Goal: Task Accomplishment & Management: Manage account settings

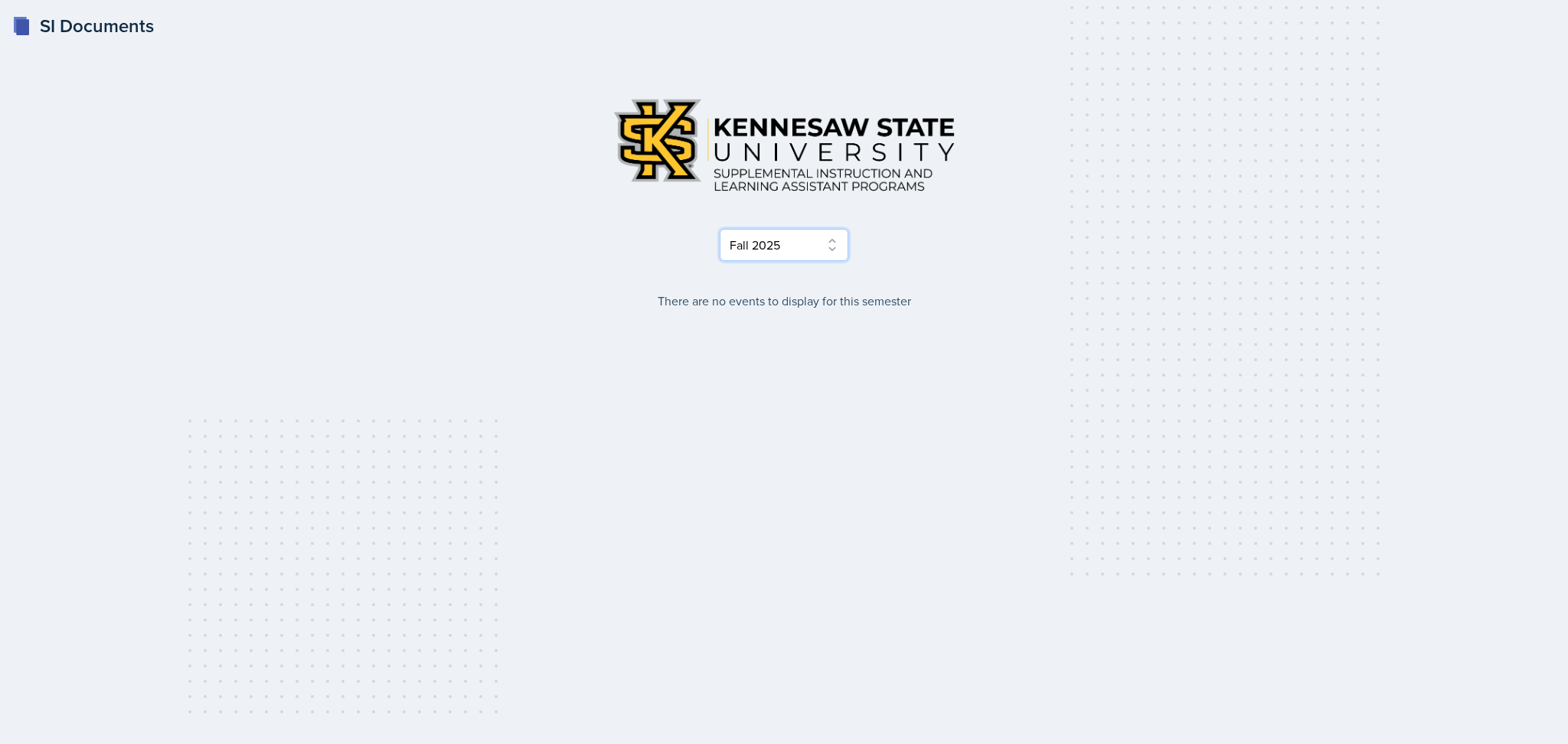
click at [791, 245] on select "Select Semester Fall 2025 Summer 2025 Spring 2025 Fall 2024 Summer 2024 Spring …" at bounding box center [784, 245] width 129 height 32
click at [720, 229] on select "Select Semester Fall 2025 Summer 2025 Spring 2025 Fall 2024 Summer 2024 Spring …" at bounding box center [784, 245] width 129 height 32
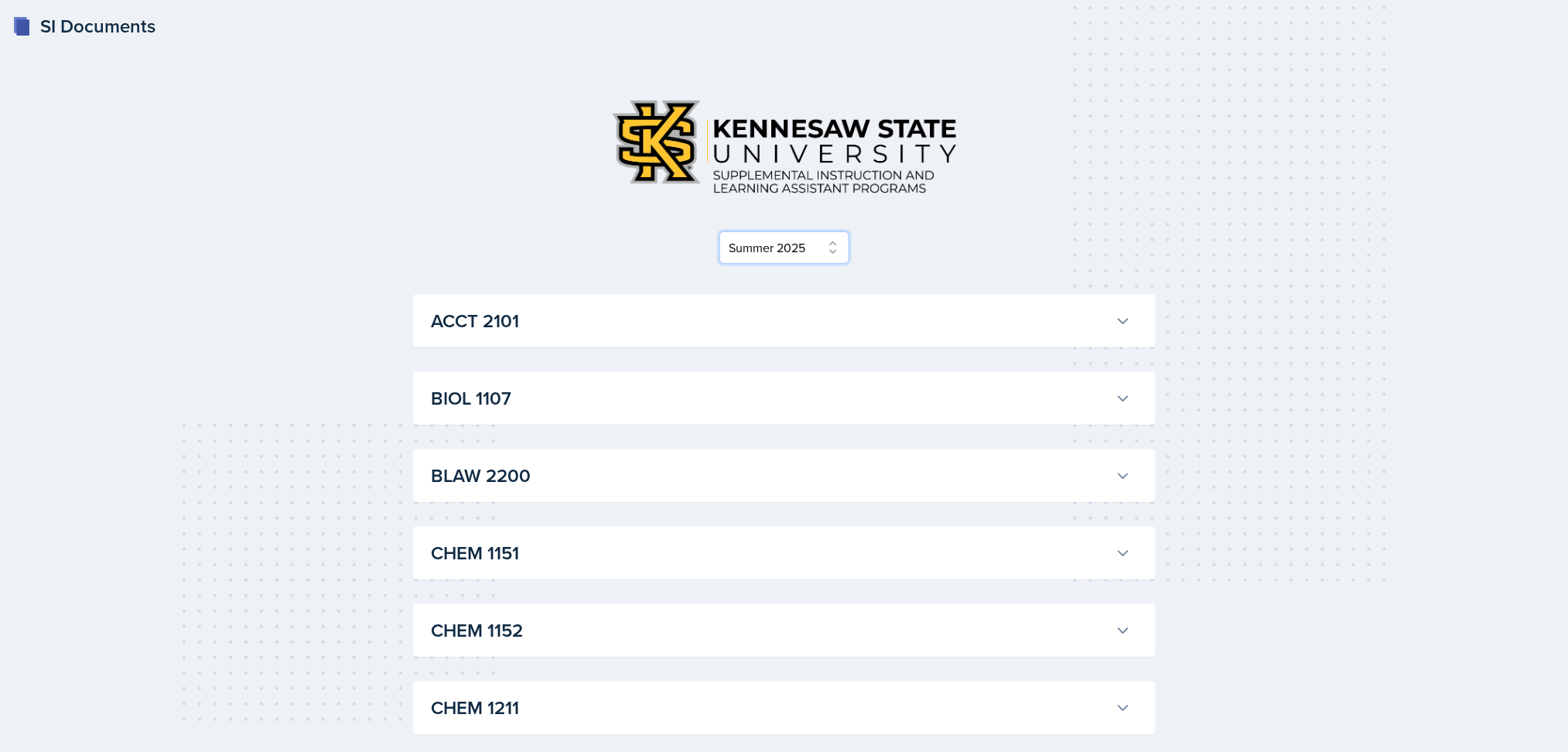
click at [808, 252] on select "Select Semester Fall 2025 Summer 2025 Spring 2025 Fall 2024 Summer 2024 Spring …" at bounding box center [784, 247] width 130 height 33
click at [726, 232] on select "Select Semester Fall 2025 Summer 2025 Spring 2025 Fall 2024 Summer 2024 Spring …" at bounding box center [784, 247] width 130 height 33
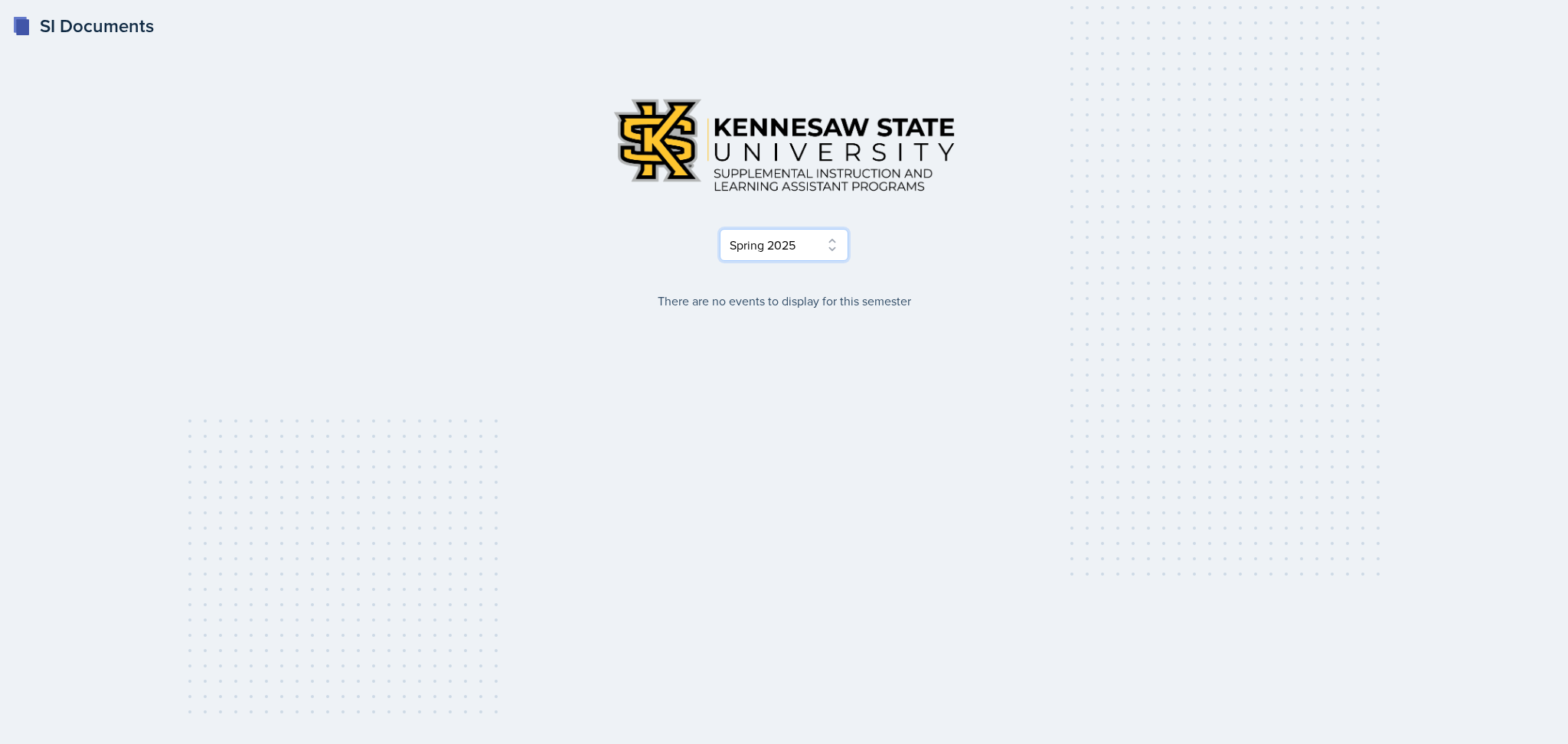
click at [821, 244] on select "Select Semester Fall 2025 Summer 2025 Spring 2025 Fall 2024 Summer 2024 Spring …" at bounding box center [784, 245] width 129 height 32
click at [720, 229] on select "Select Semester Fall 2025 Summer 2025 Spring 2025 Fall 2024 Summer 2024 Spring …" at bounding box center [784, 245] width 129 height 32
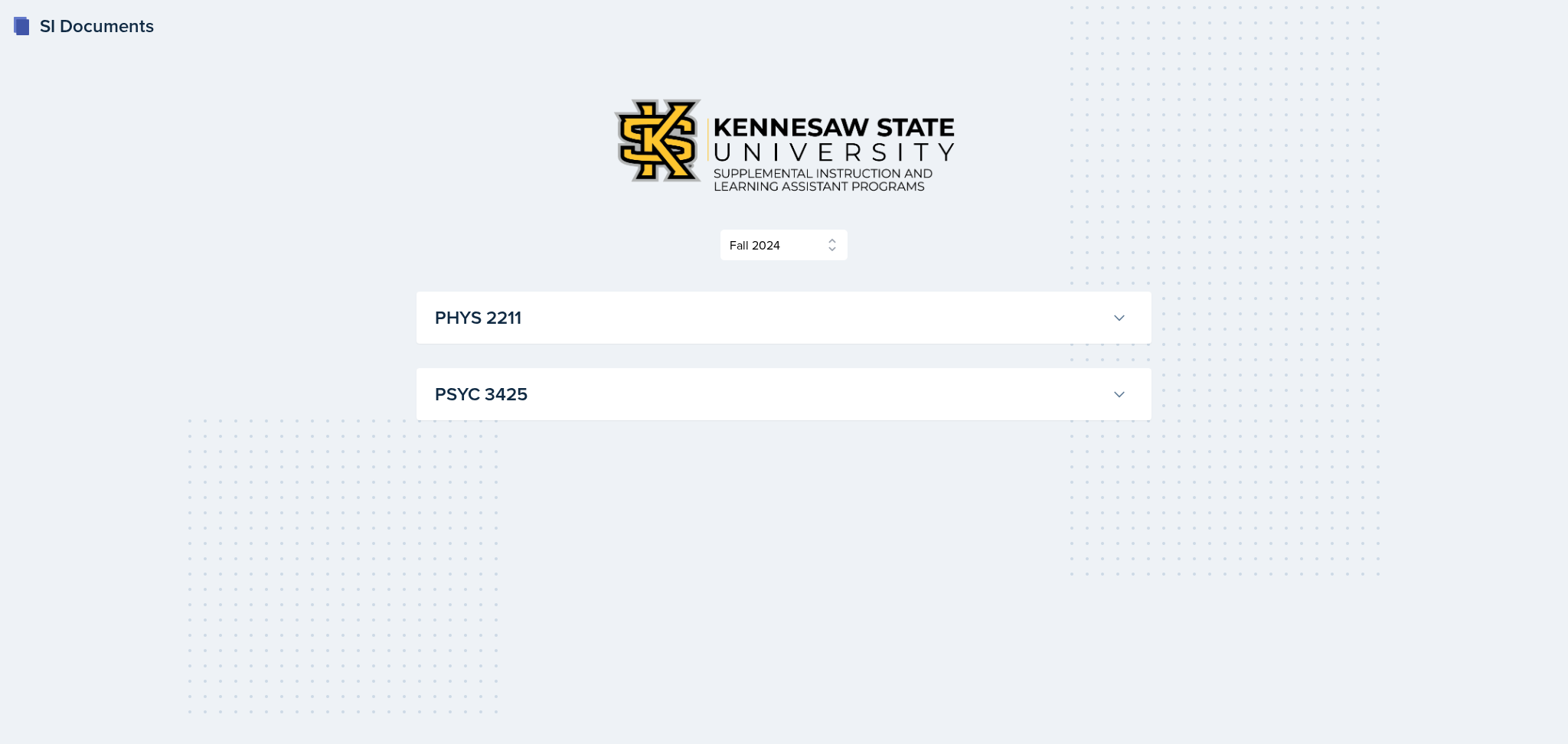
click at [792, 379] on button "PSYC 3425" at bounding box center [782, 394] width 699 height 34
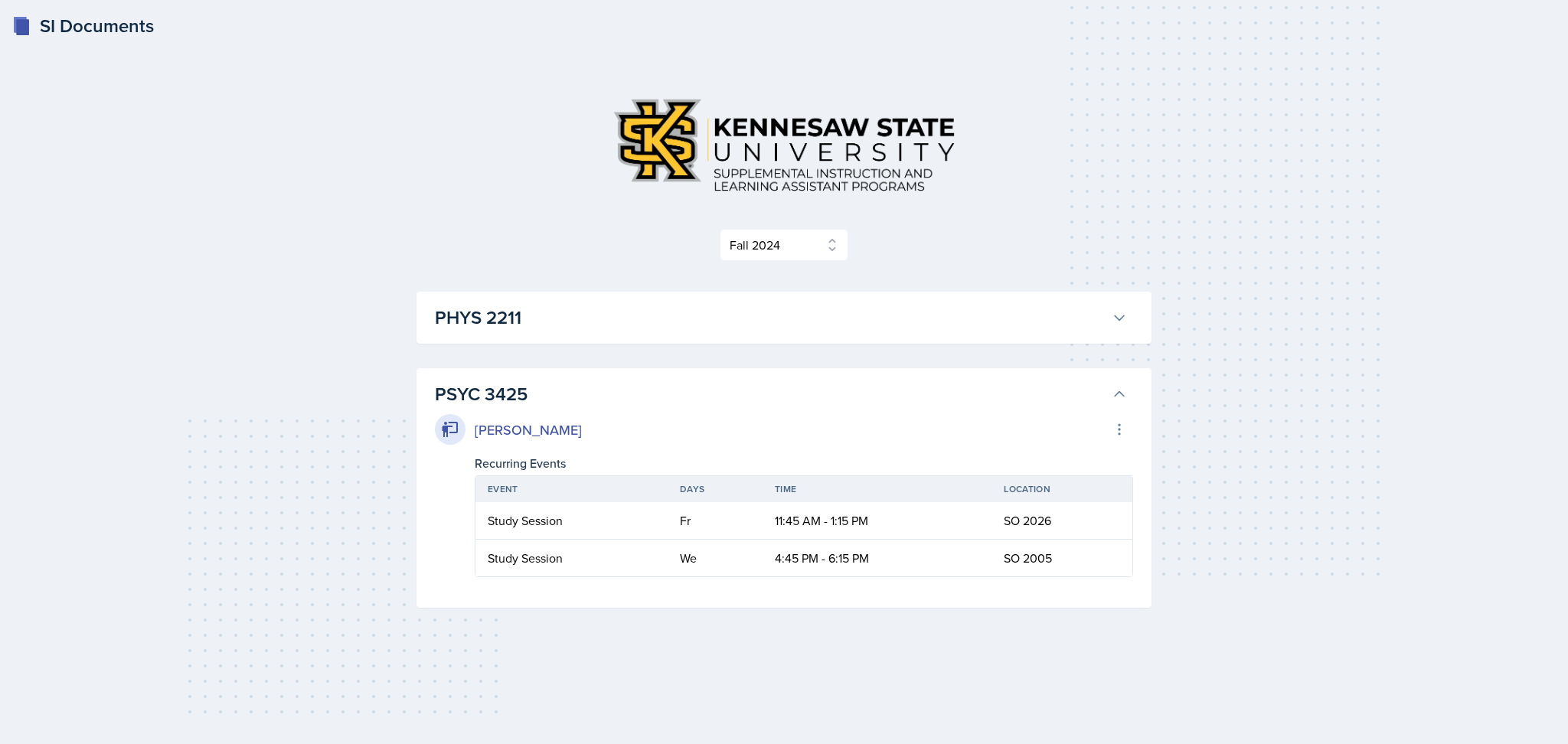
click at [765, 318] on h3 "PHYS 2211" at bounding box center [771, 318] width 671 height 27
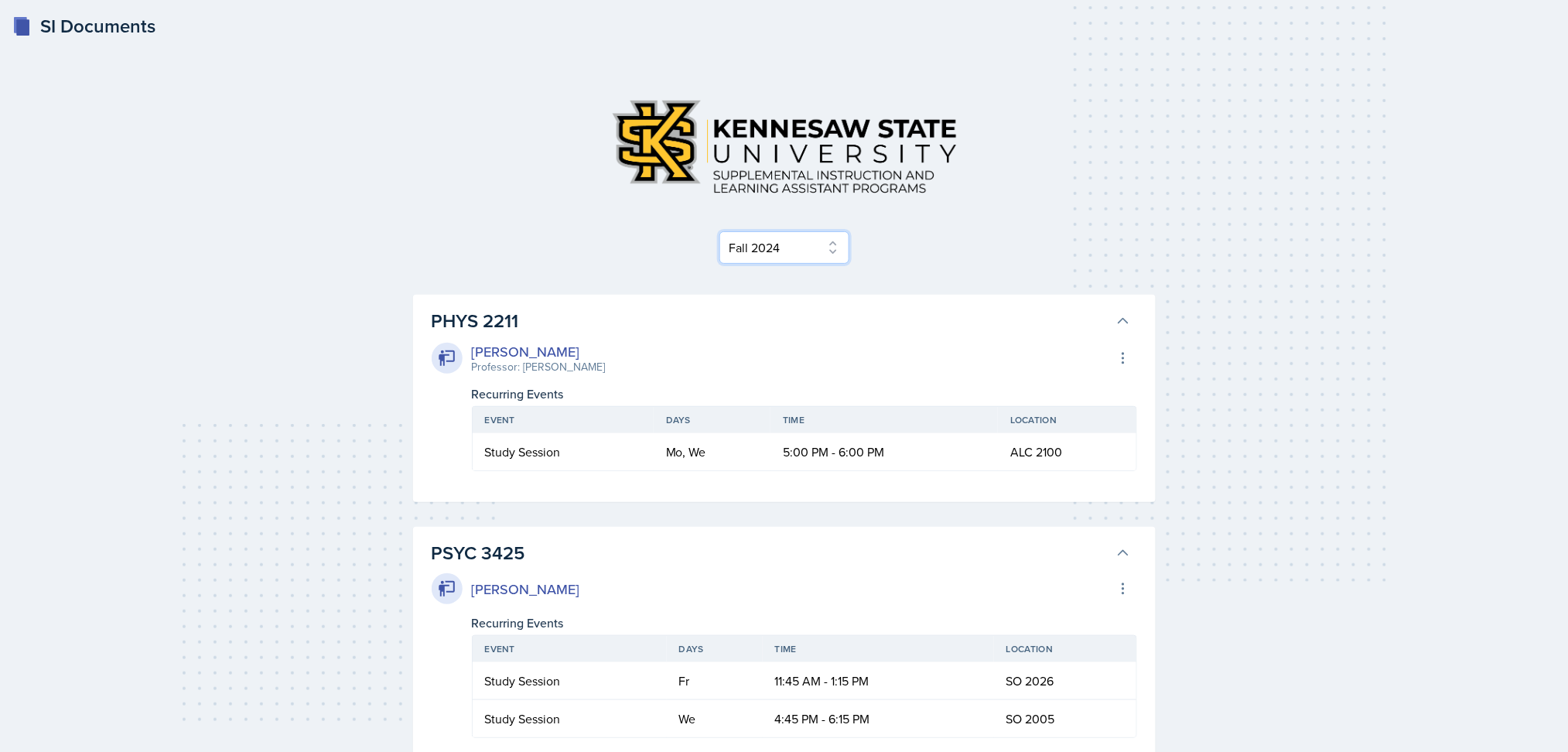
click at [836, 257] on select "Select Semester Fall 2025 Summer 2025 Spring 2025 Fall 2024 Summer 2024 Spring …" at bounding box center [784, 247] width 130 height 33
select select "515a866e-7596-43ee-a538-4da7a47c8e37"
click at [726, 232] on select "Select Semester Fall 2025 Summer 2025 Spring 2025 Fall 2024 Summer 2024 Spring …" at bounding box center [784, 247] width 130 height 33
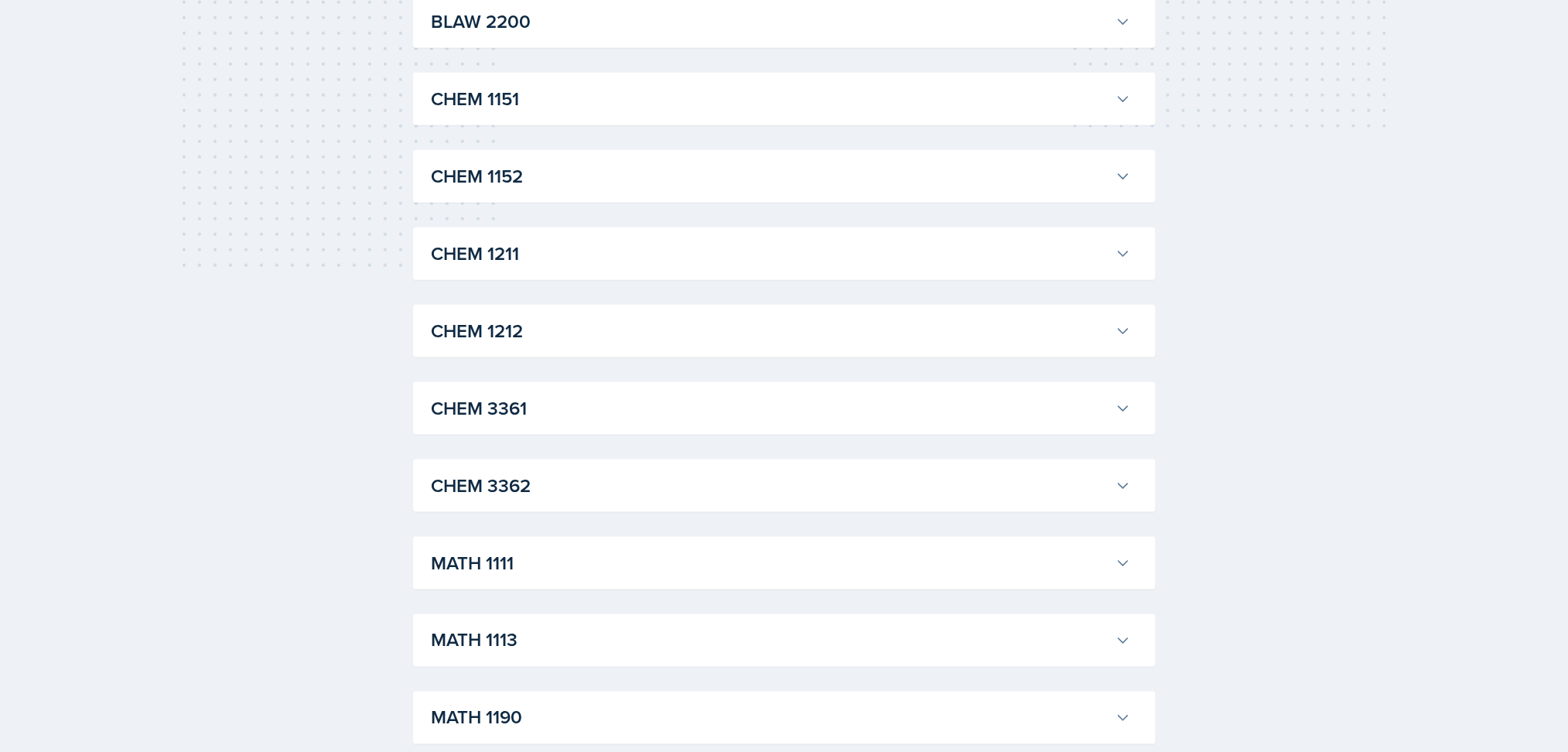
scroll to position [455, 0]
click at [789, 332] on h3 "CHEM 1212" at bounding box center [771, 329] width 678 height 28
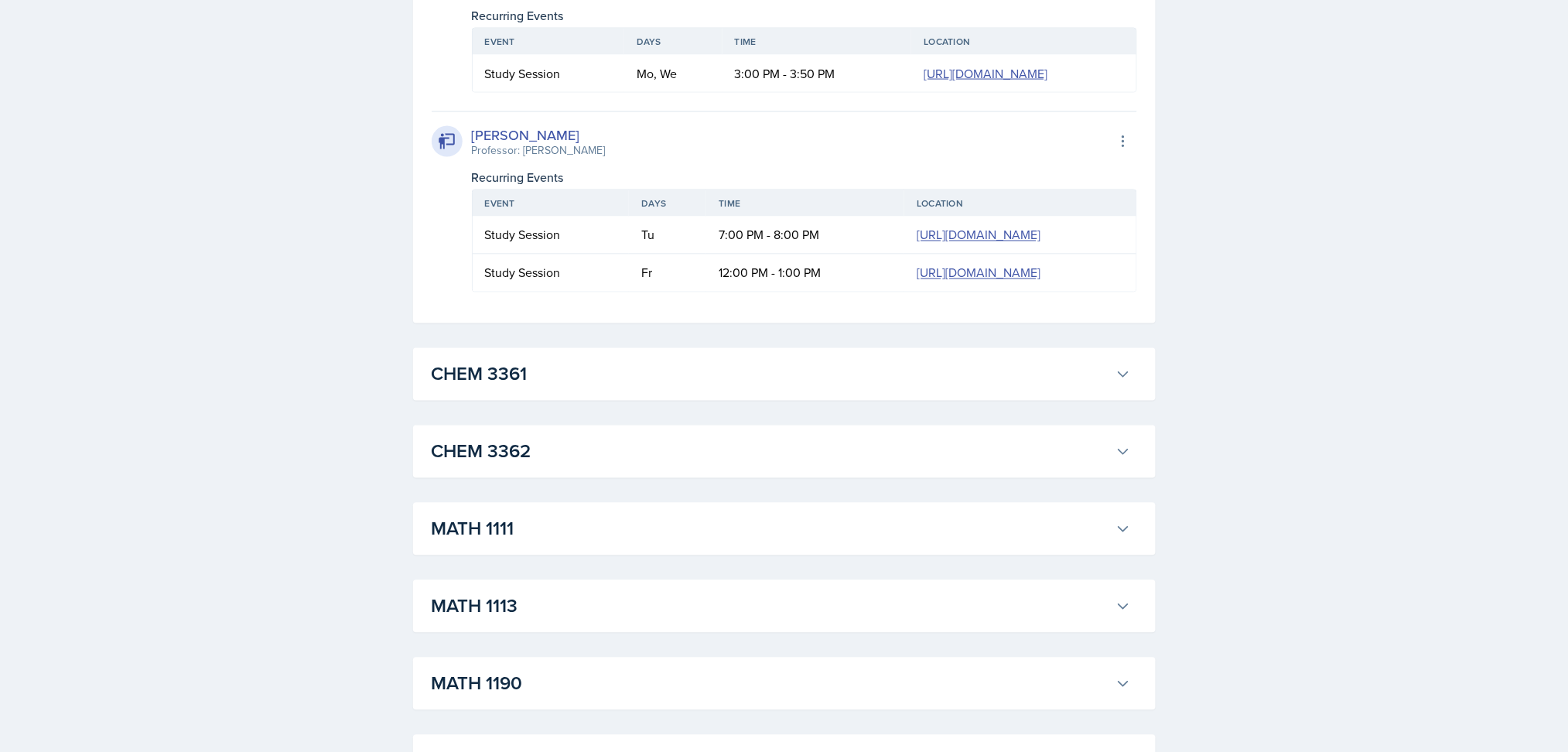
scroll to position [846, 0]
click at [742, 535] on h3 "MATH 1111" at bounding box center [771, 526] width 678 height 28
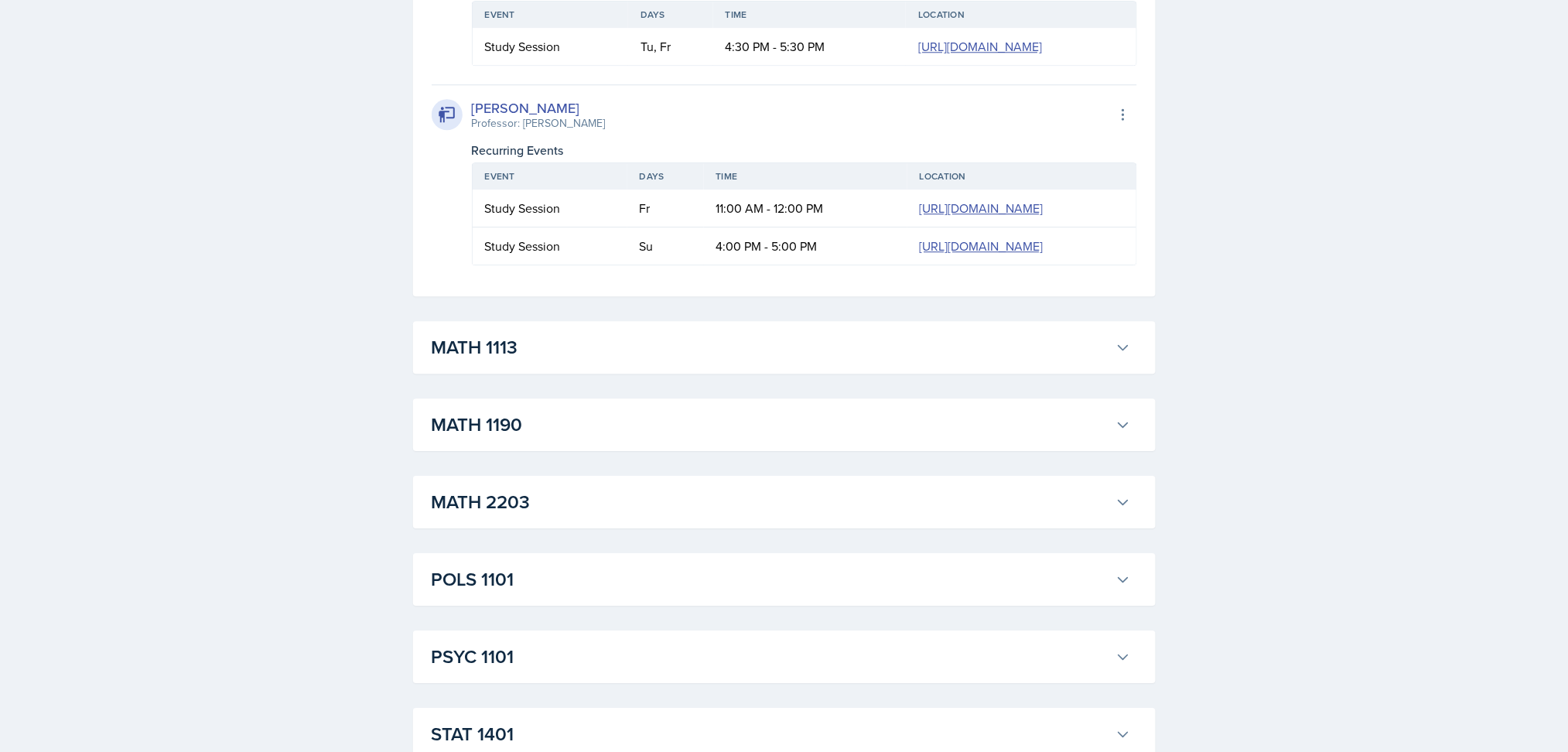
scroll to position [1467, 0]
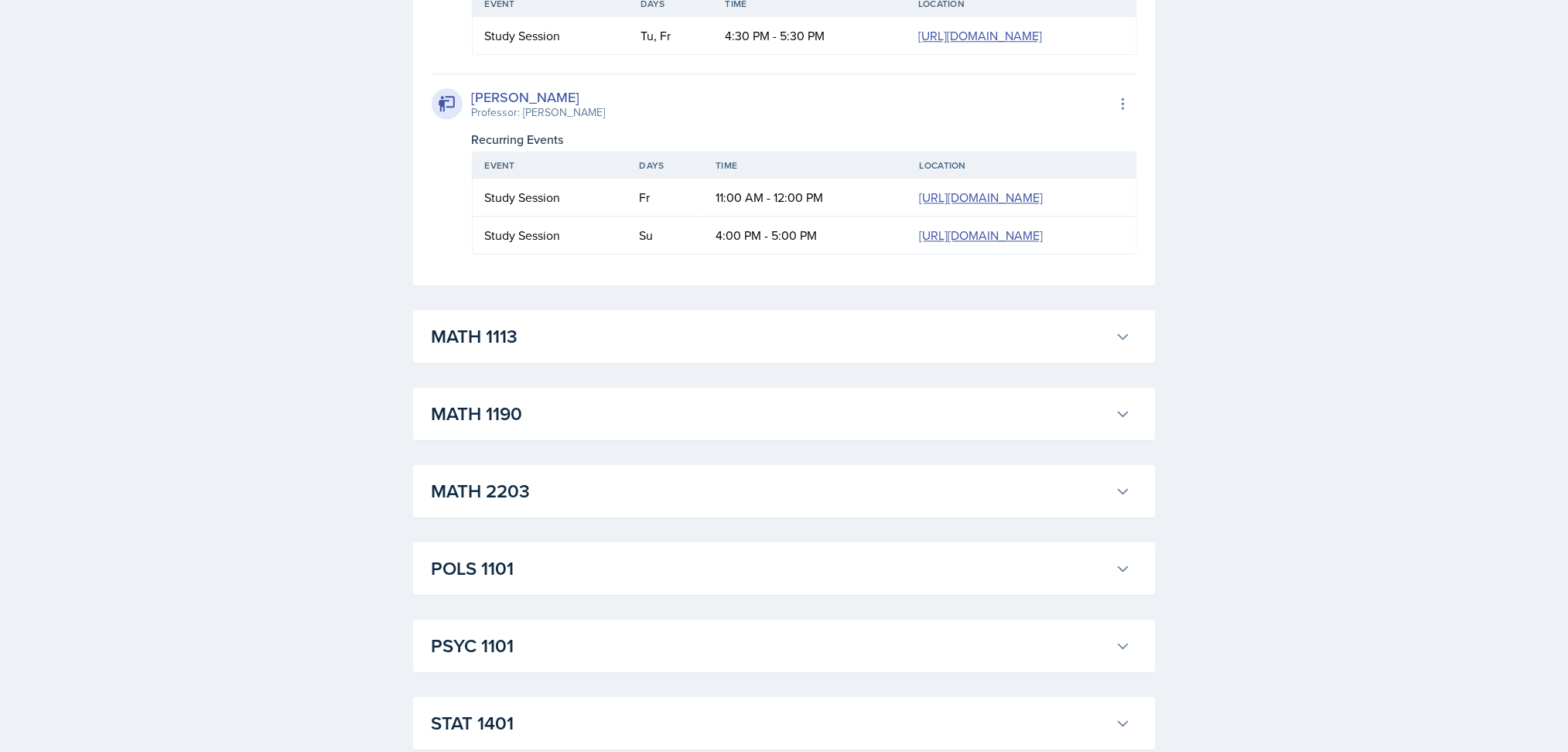
click at [652, 411] on h3 "MATH 1190" at bounding box center [771, 414] width 678 height 28
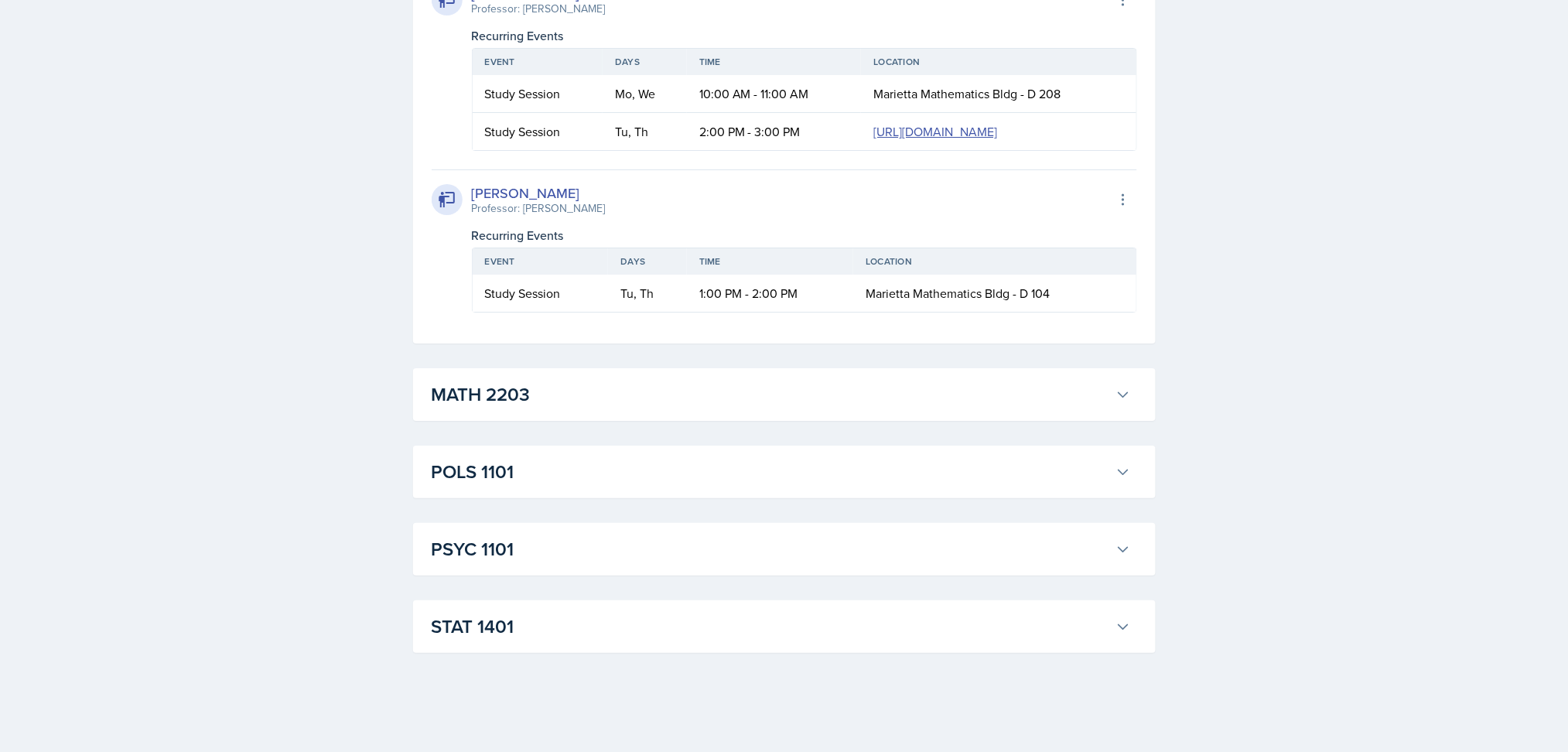
scroll to position [1917, 0]
click at [648, 559] on h3 "PSYC 1101" at bounding box center [771, 550] width 678 height 28
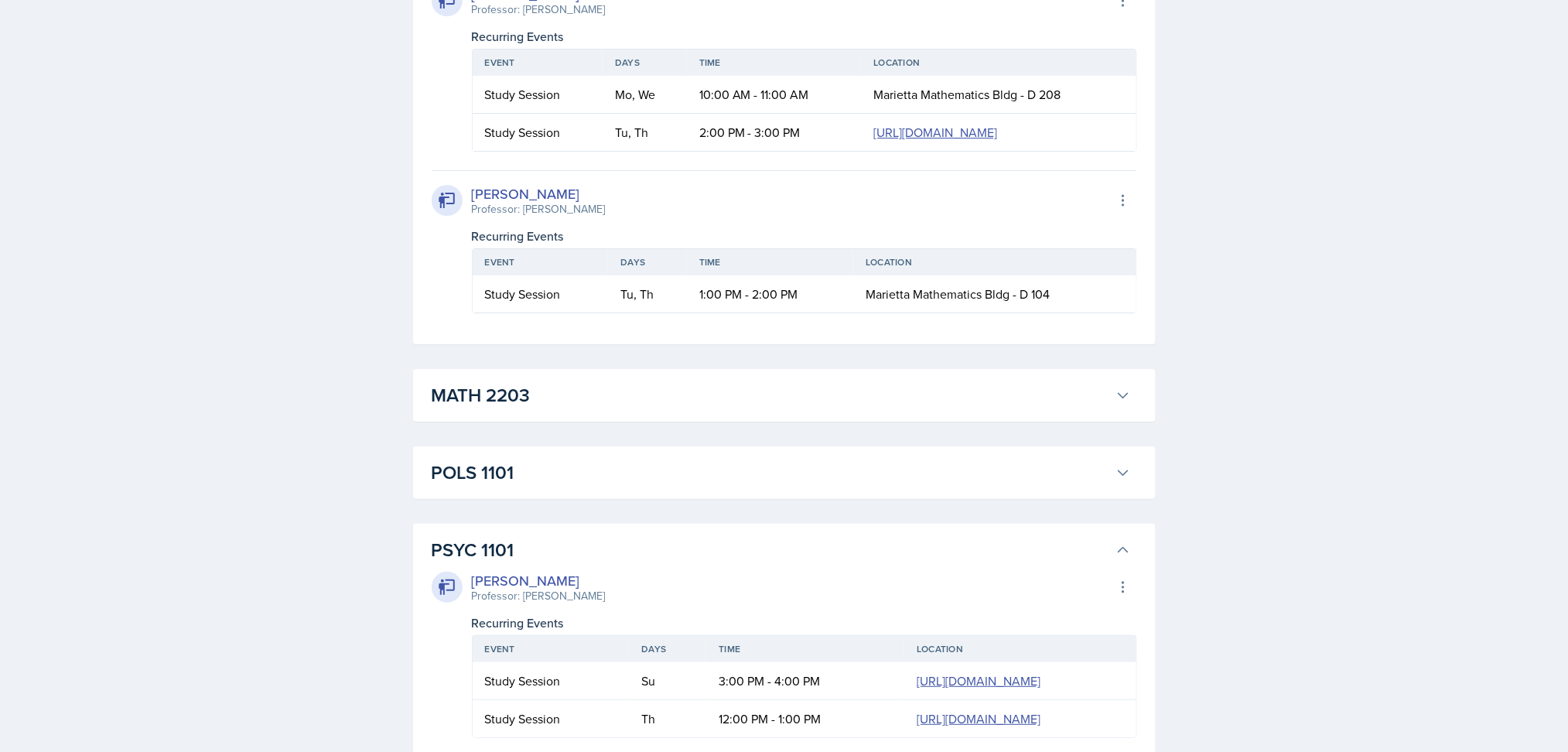
click at [652, 471] on h3 "POLS 1101" at bounding box center [771, 472] width 678 height 28
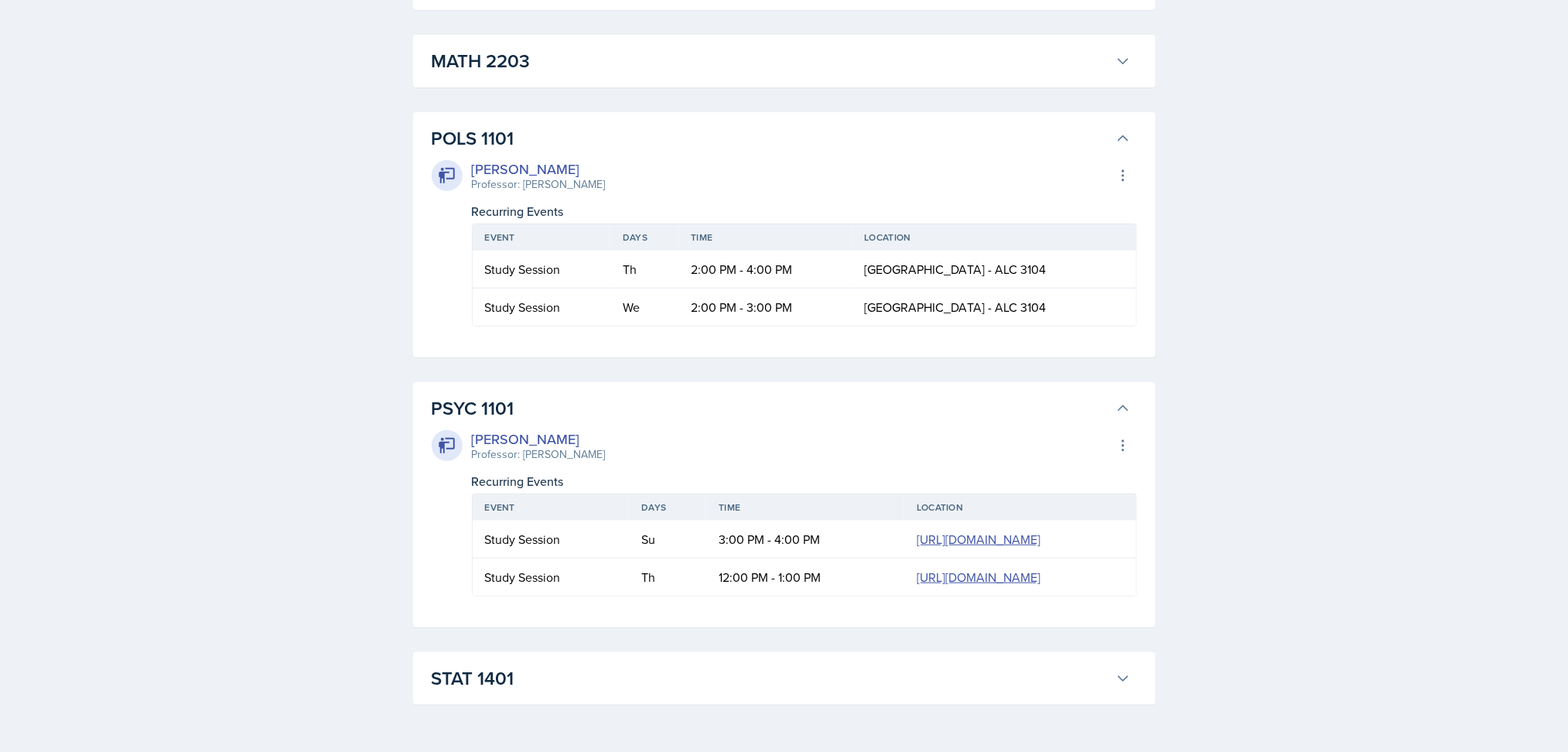
scroll to position [2303, 0]
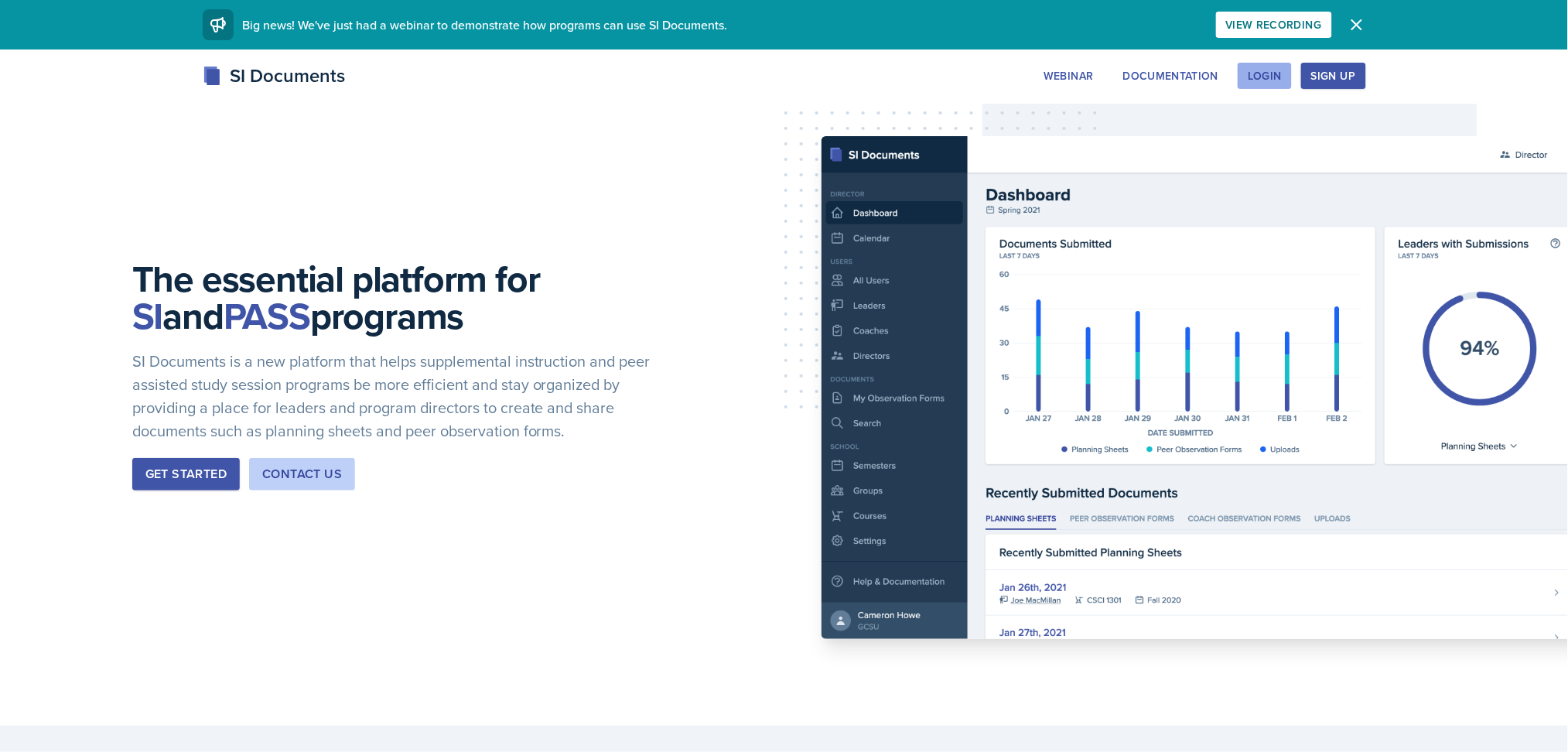
click at [1257, 80] on div "Login" at bounding box center [1264, 76] width 34 height 13
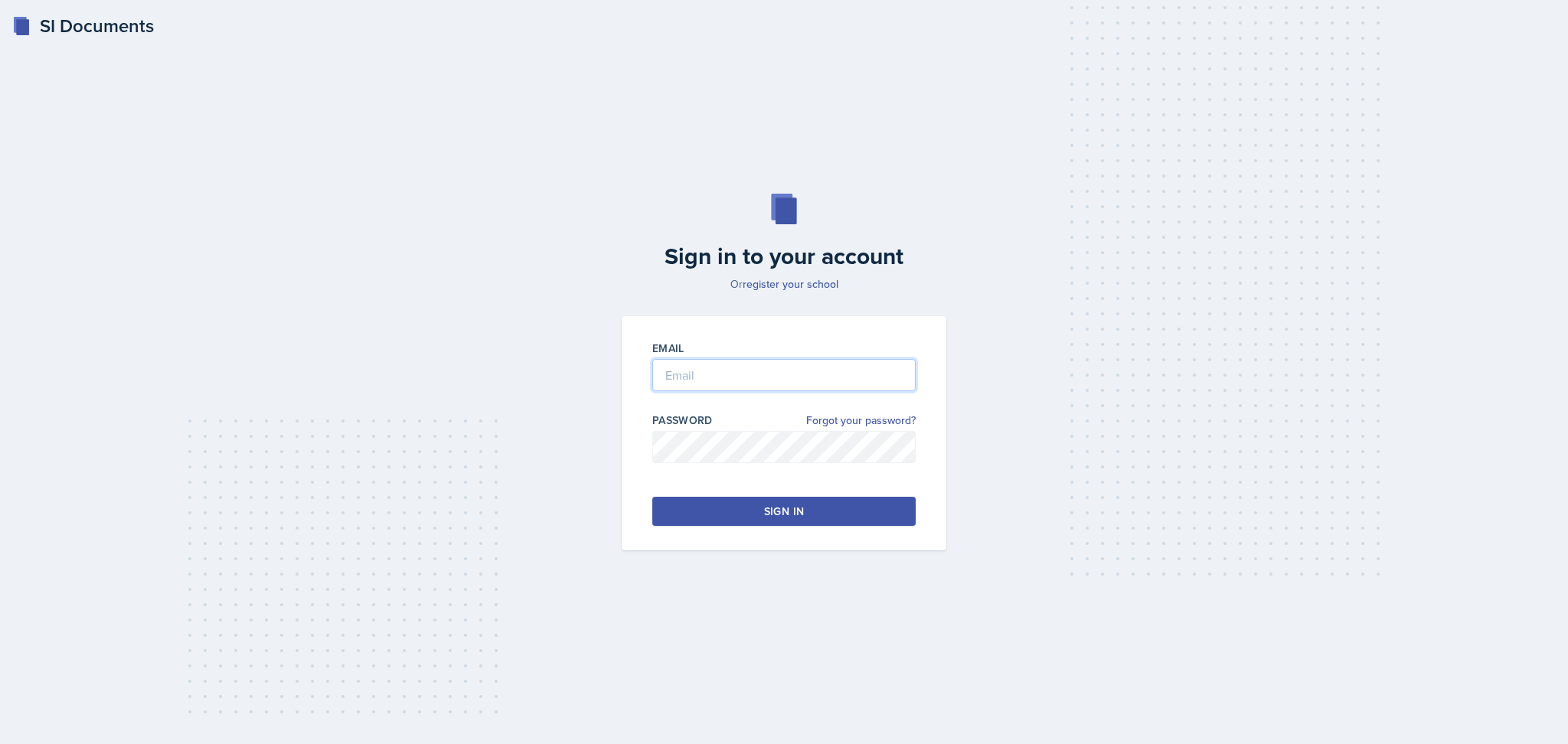
type input "[EMAIL_ADDRESS][DOMAIN_NAME]"
click at [793, 507] on div "Sign in" at bounding box center [784, 511] width 40 height 16
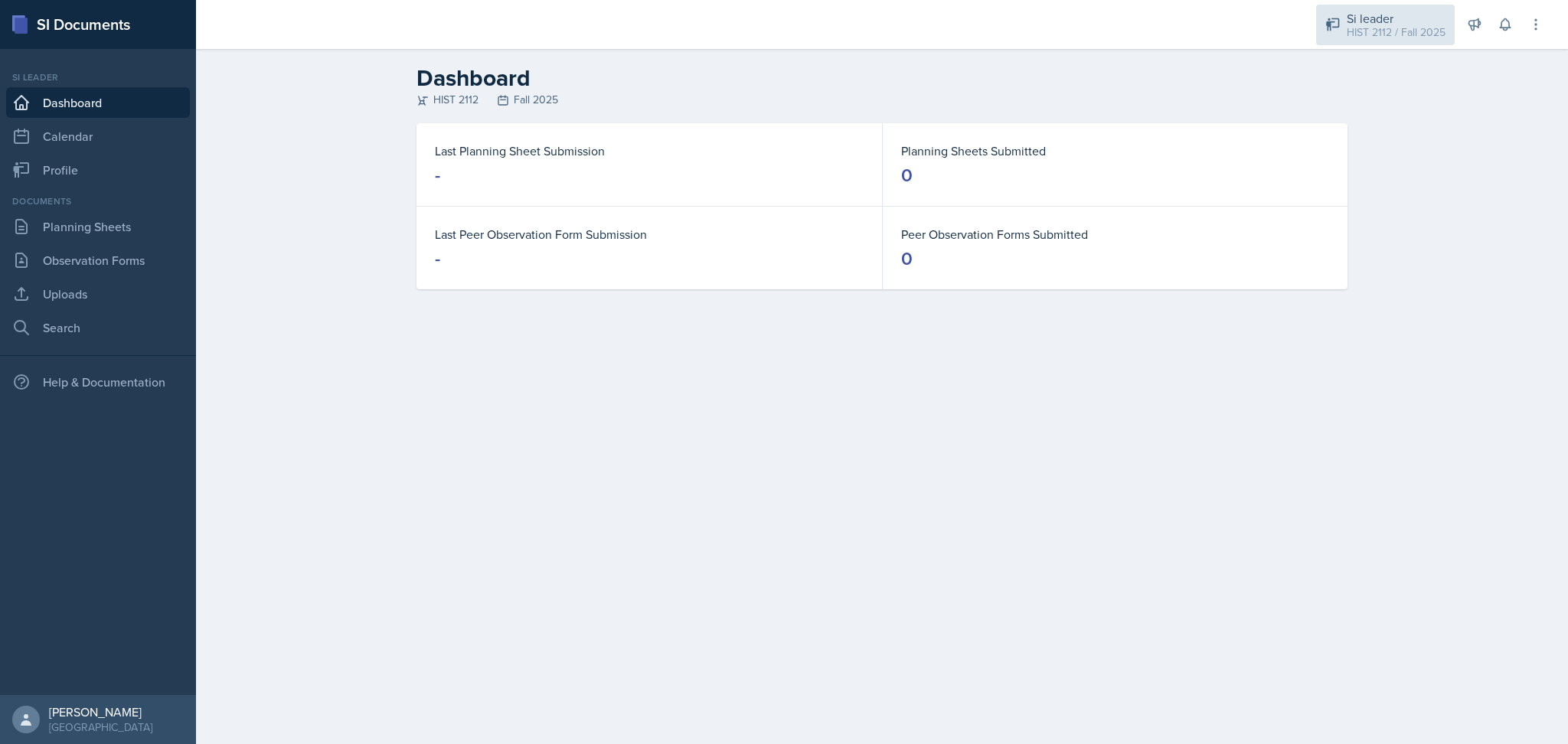
click at [1401, 20] on div "Si leader" at bounding box center [1396, 18] width 99 height 19
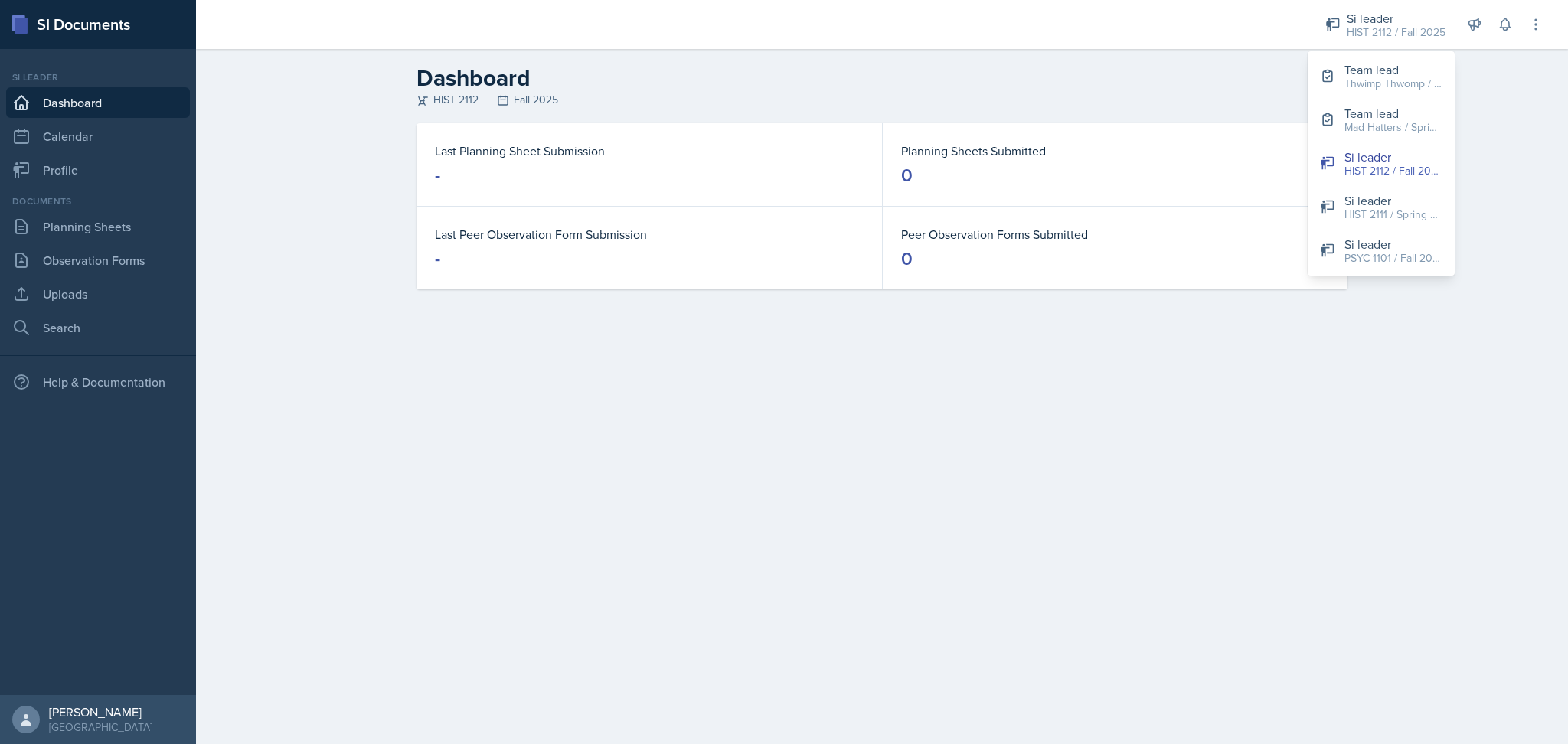
click at [1391, 318] on div "Dashboard HIST 2112 Fall 2025 Last Planning Sheet Submission - Planning Sheets …" at bounding box center [882, 187] width 1372 height 277
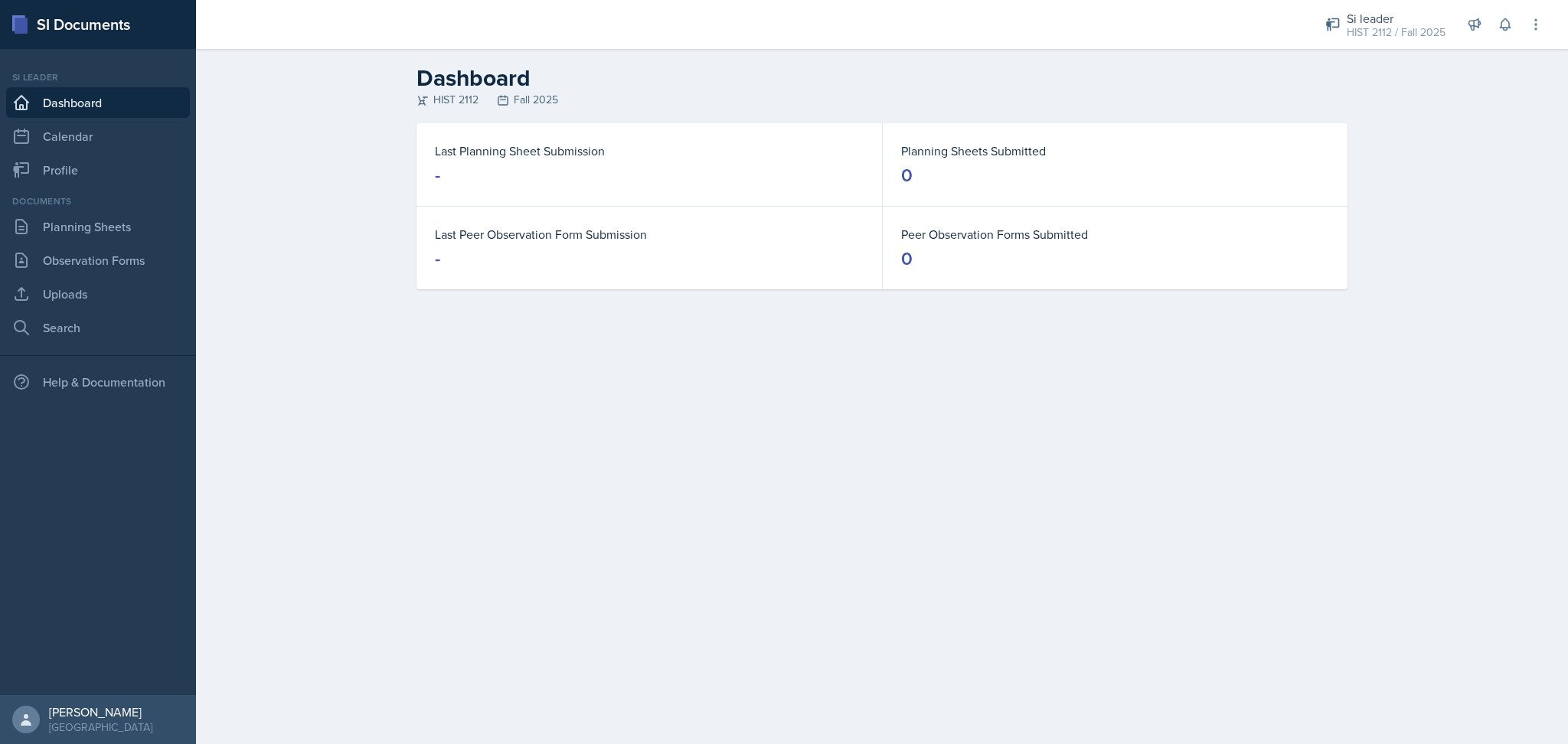
click at [1407, 47] on div "Si leader HIST 2112 / Fall 2025 Team lead Thwimp Thwomp / Fall 2024 Team lead M…" at bounding box center [1425, 24] width 240 height 49
click at [1397, 29] on div "HIST 2112 / Fall 2025" at bounding box center [1396, 32] width 99 height 16
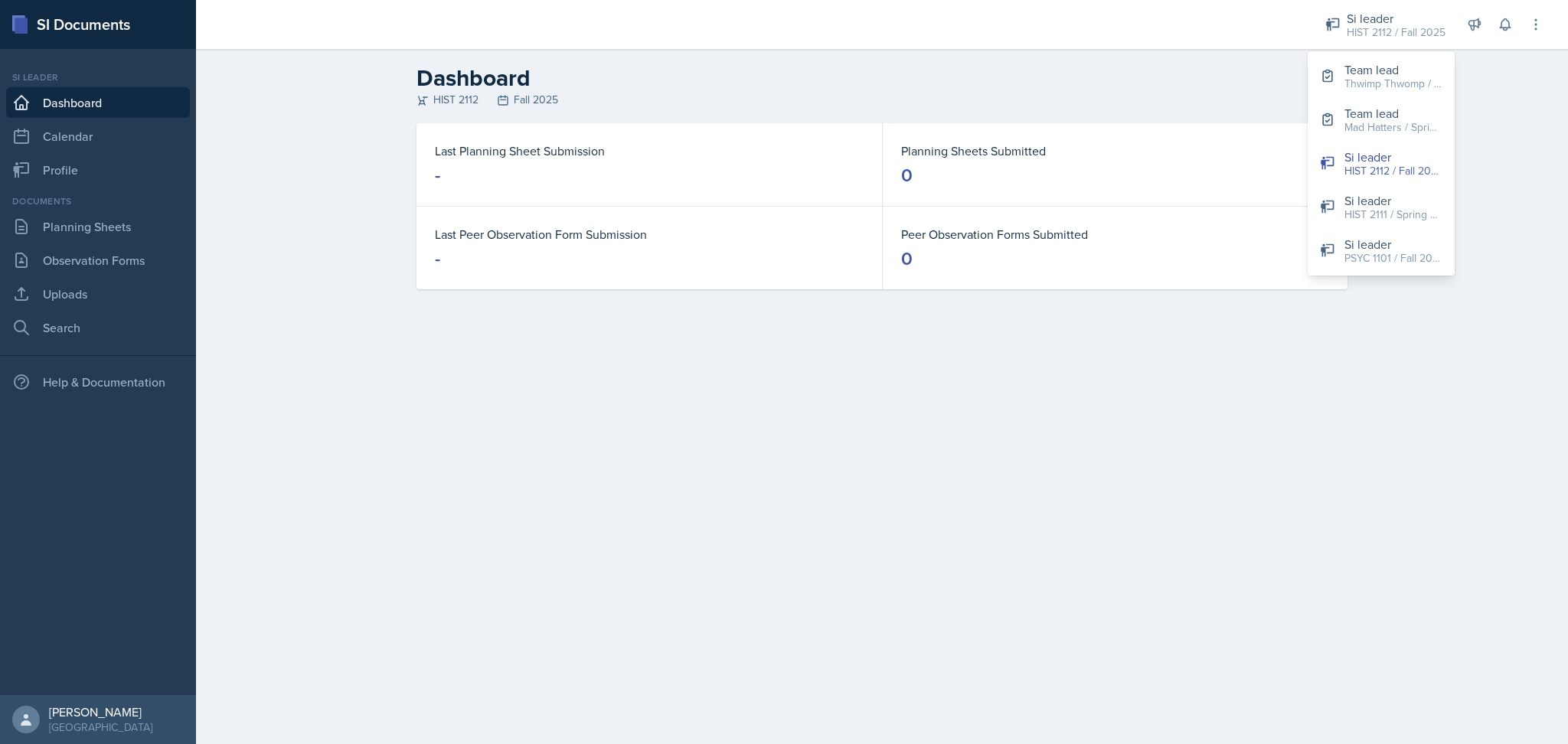
click at [1435, 350] on main "Dashboard HIST 2112 Fall 2025 Last Planning Sheet Submission - Planning Sheets …" at bounding box center [882, 396] width 1372 height 695
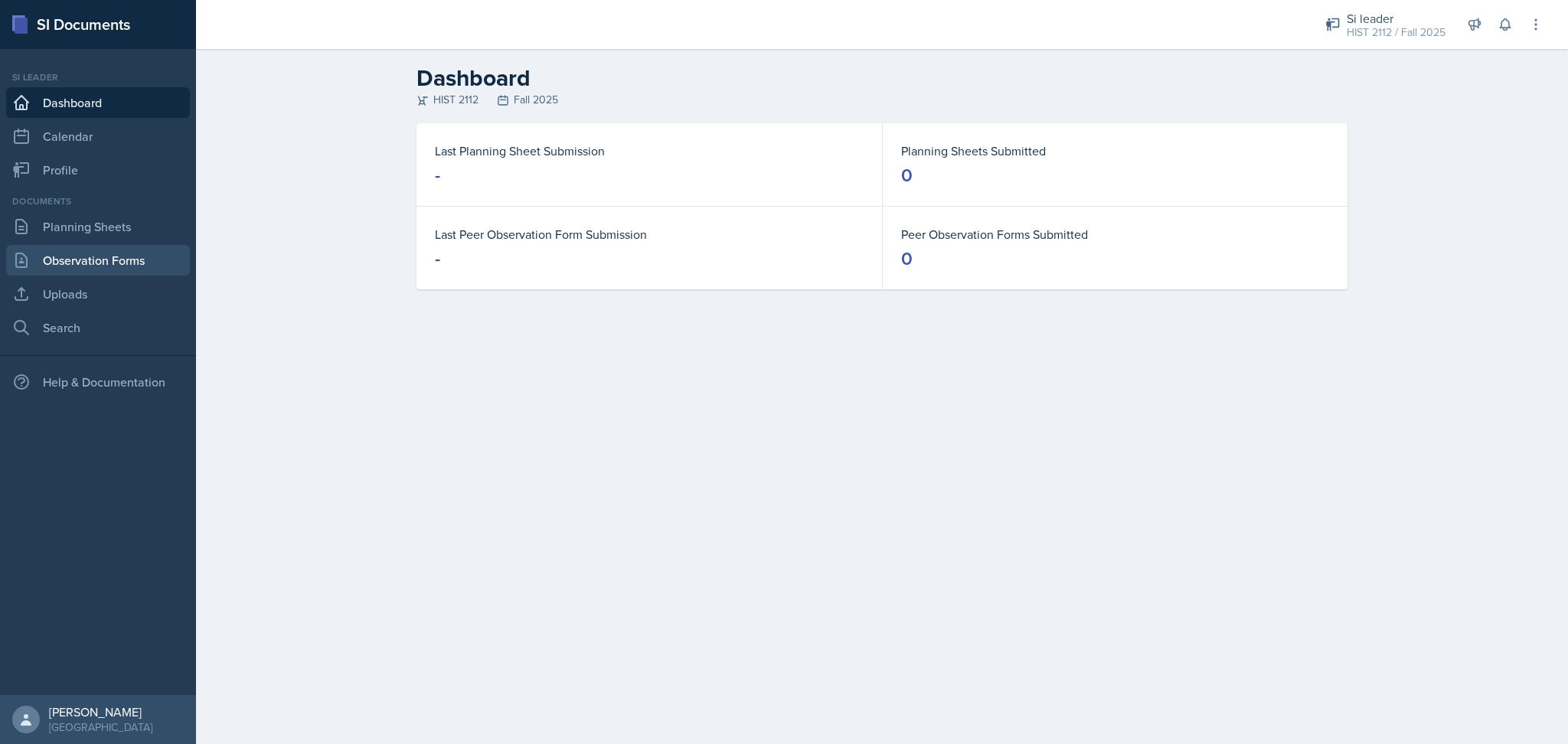
click at [82, 253] on link "Observation Forms" at bounding box center [98, 259] width 183 height 30
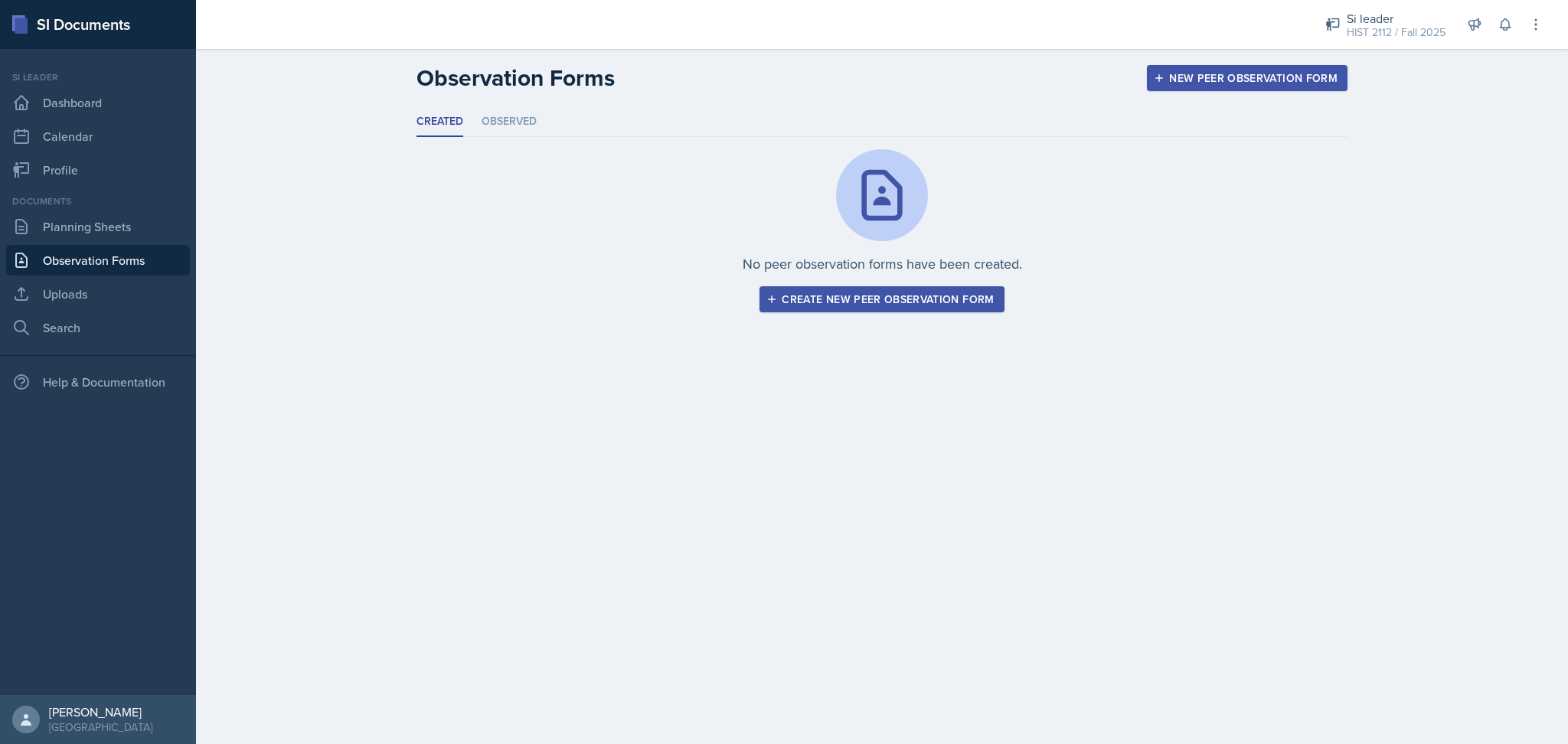
click at [946, 294] on div "Create new peer observation form" at bounding box center [882, 299] width 224 height 13
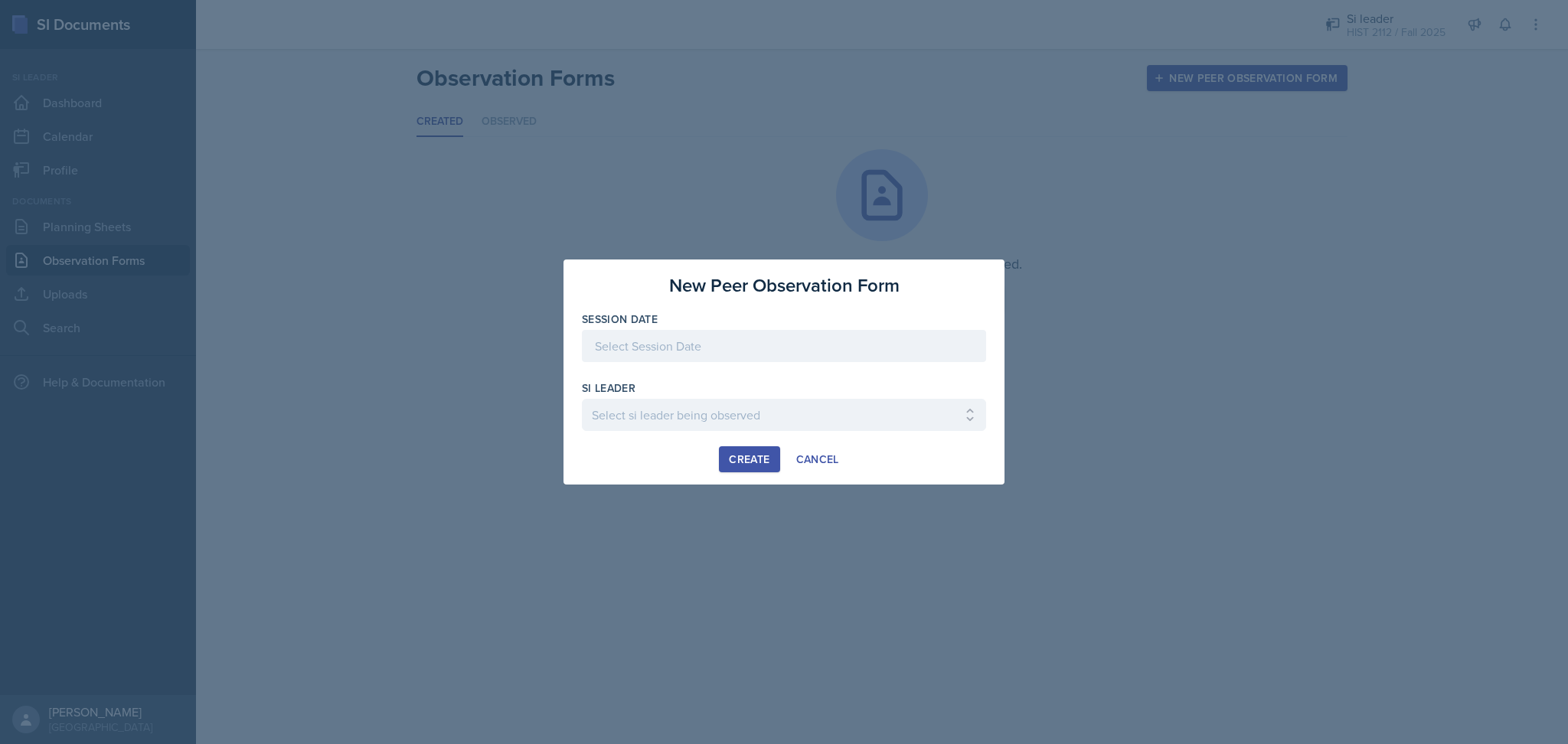
click at [880, 337] on div at bounding box center [784, 345] width 404 height 32
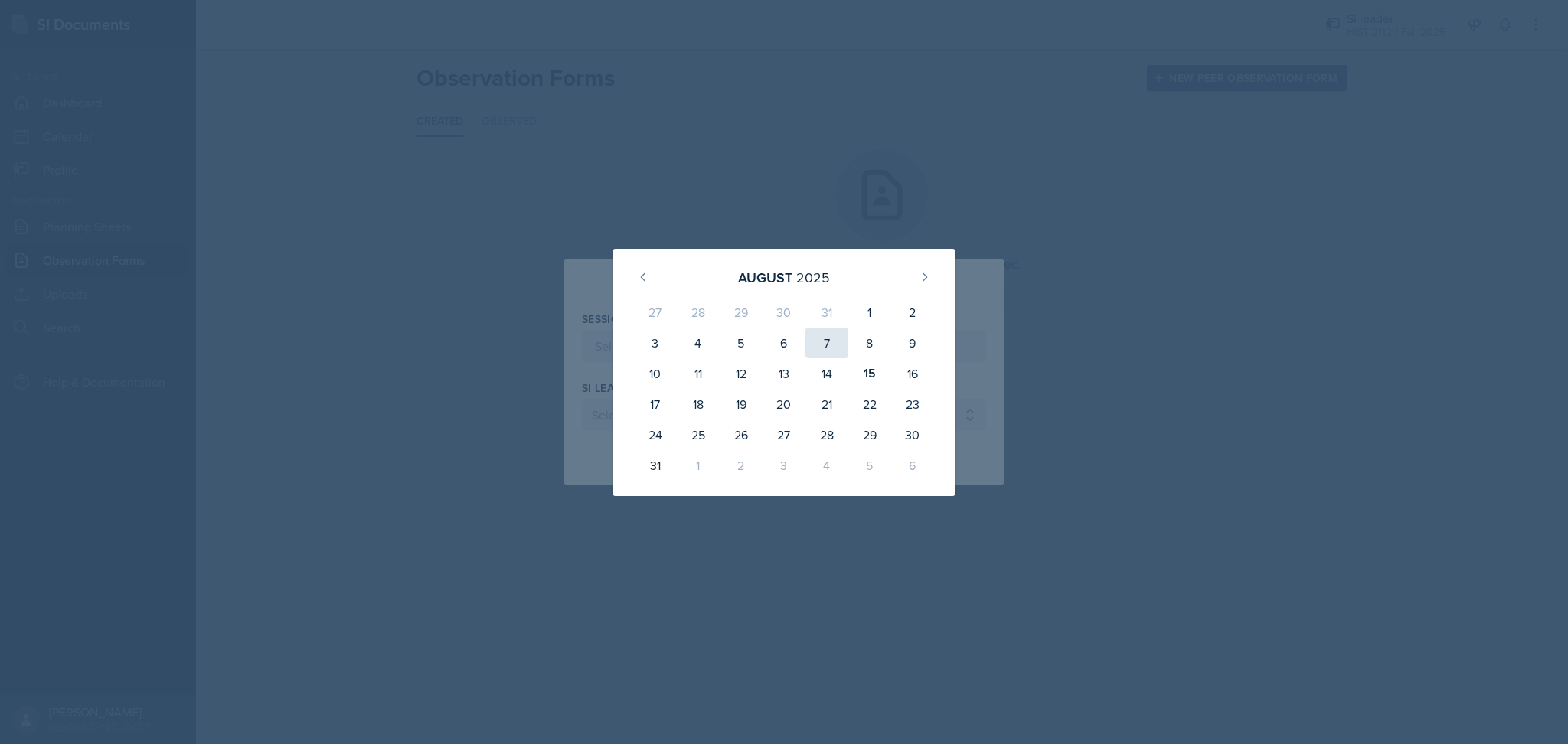
click at [806, 340] on div "7" at bounding box center [827, 342] width 43 height 30
type input "August 7th, 2025"
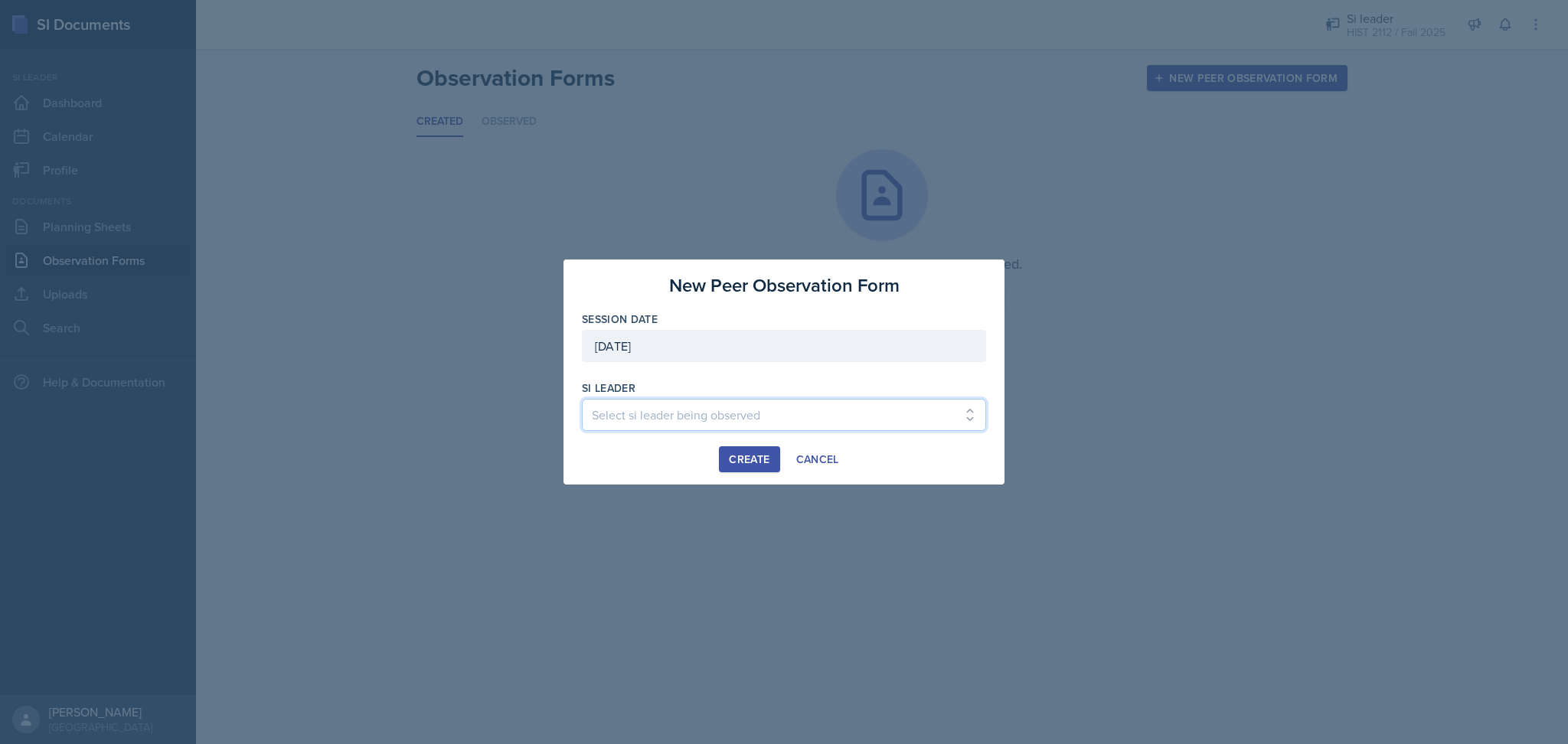
click at [732, 417] on select "Select si leader being observed Rayann Afani / PSYC 2500 / 6 Sam Alderton / PSY…" at bounding box center [784, 414] width 404 height 32
select select "e8f43499-5592-4514-bb2a-04d6e76df90f"
click at [806, 464] on div "Cancel" at bounding box center [818, 459] width 43 height 13
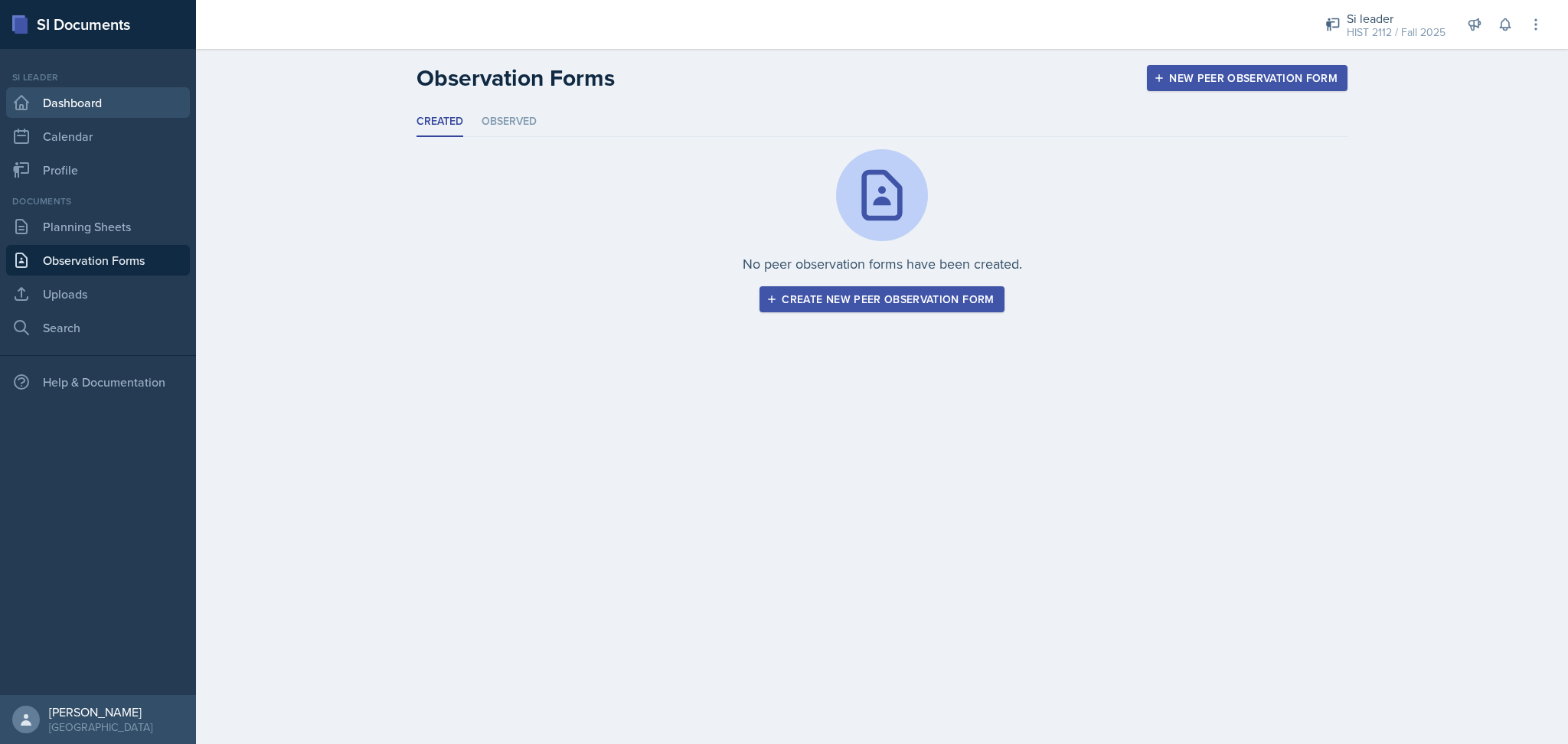
click at [119, 108] on link "Dashboard" at bounding box center [98, 101] width 183 height 30
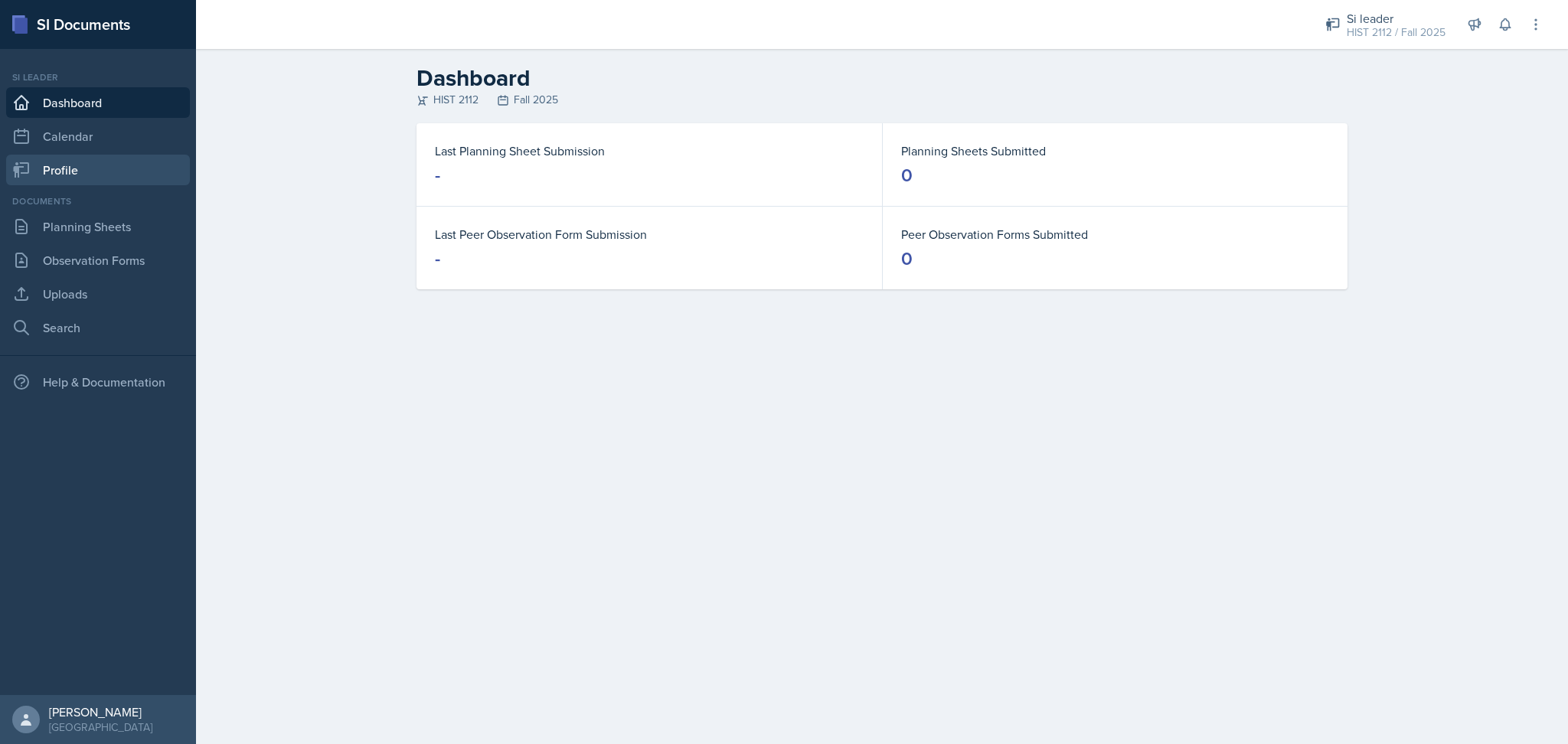
click at [110, 169] on link "Profile" at bounding box center [98, 170] width 183 height 30
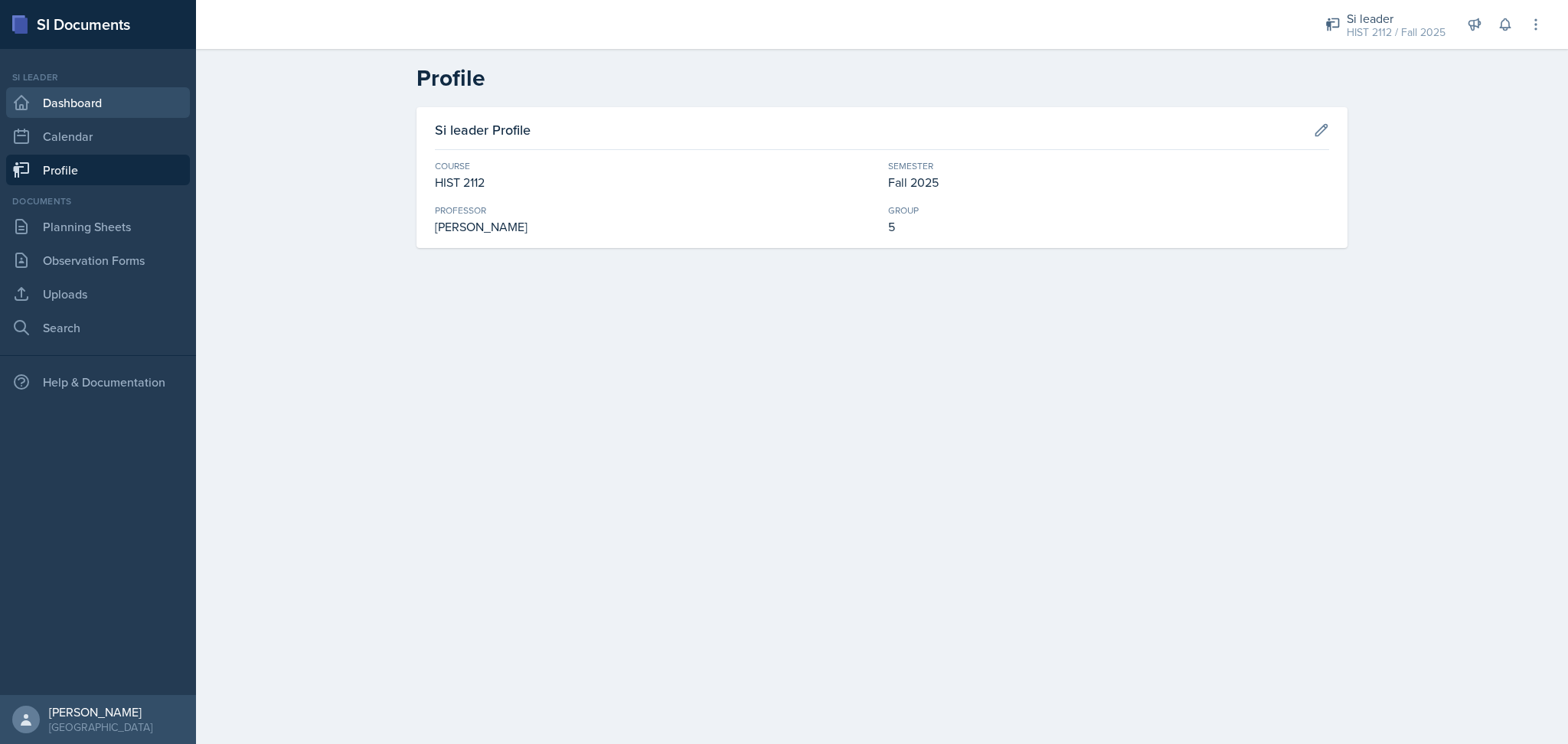
click at [152, 101] on link "Dashboard" at bounding box center [98, 101] width 183 height 30
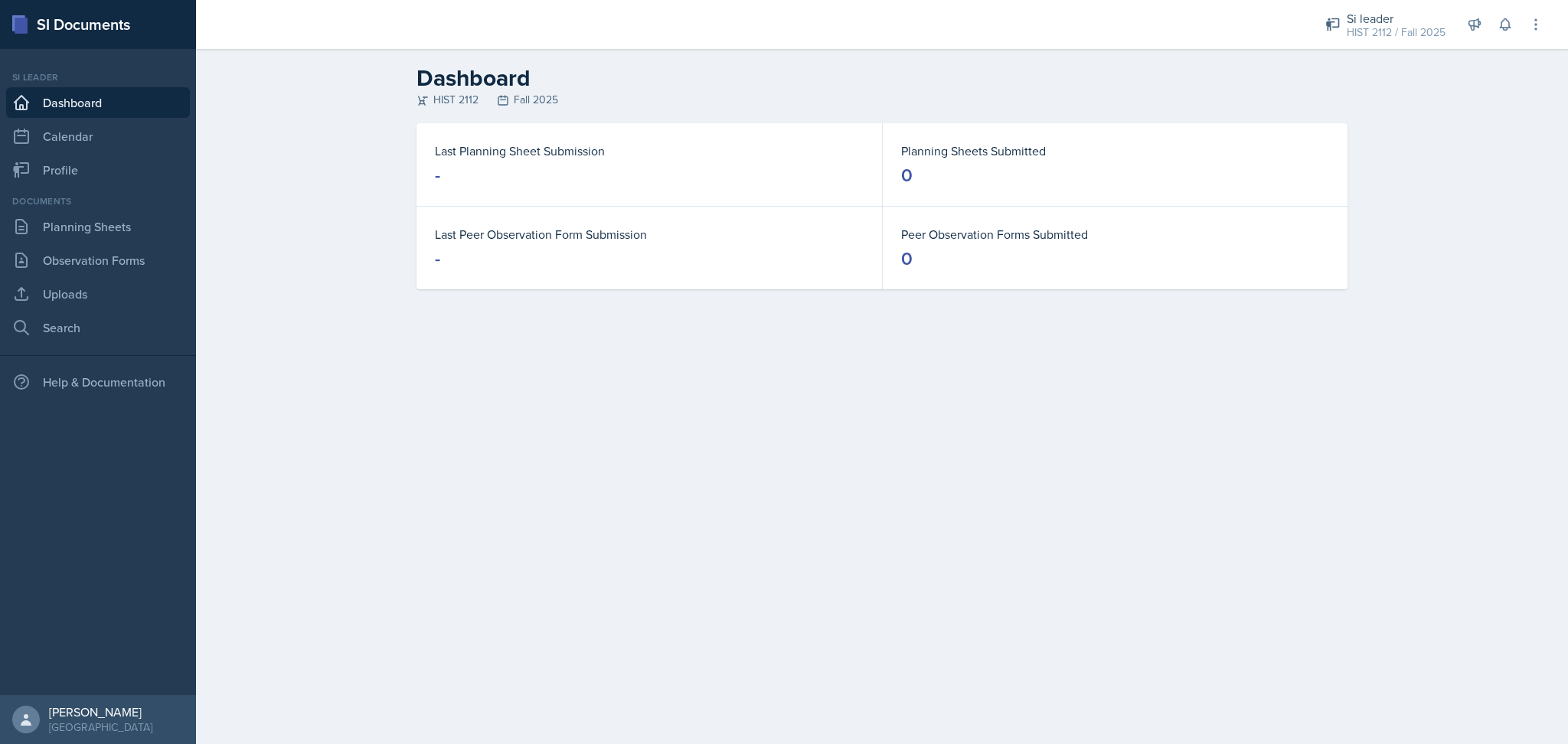
click at [60, 32] on div "SI Documents" at bounding box center [98, 24] width 196 height 49
click at [95, 134] on link "Calendar" at bounding box center [98, 136] width 183 height 30
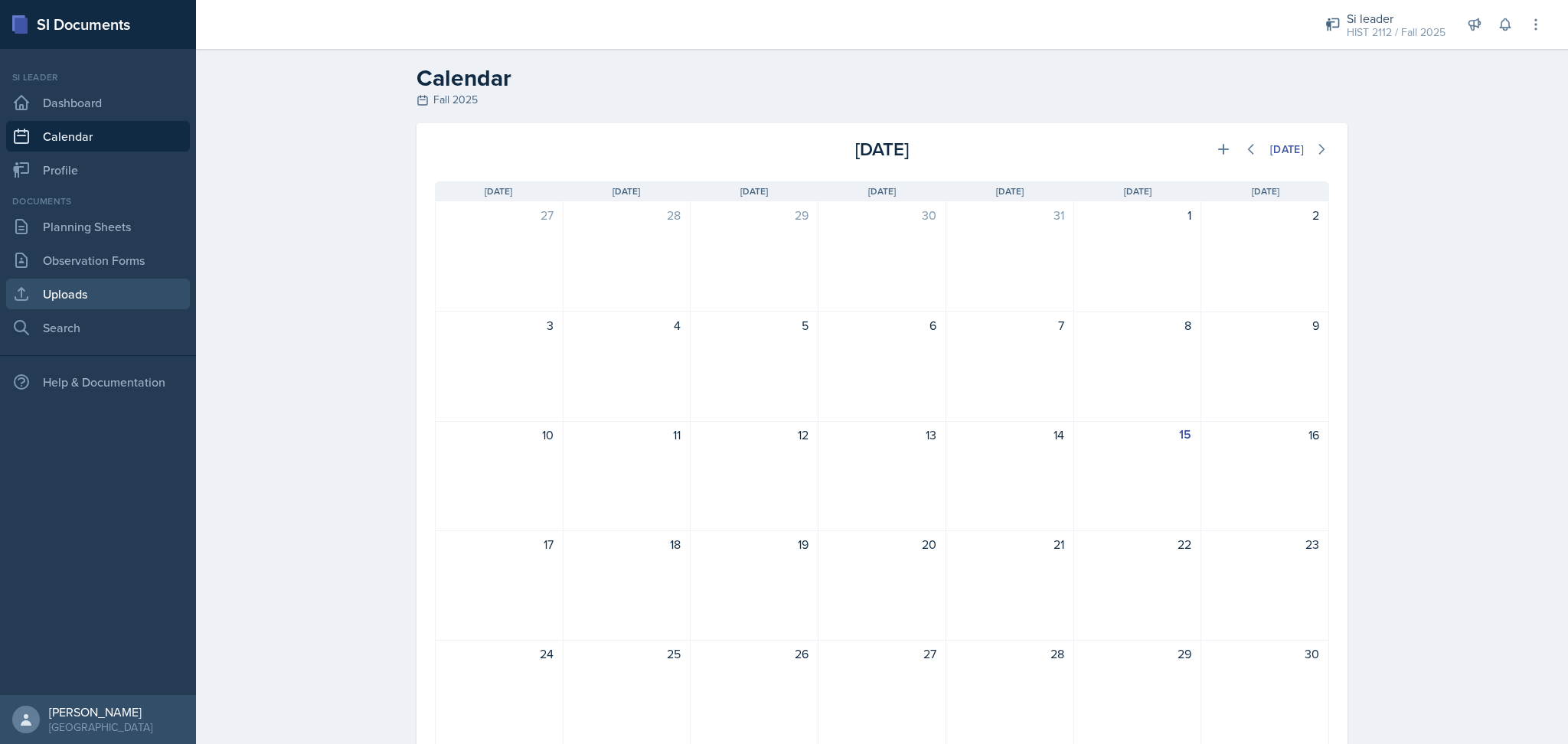
click at [99, 298] on link "Uploads" at bounding box center [98, 294] width 183 height 30
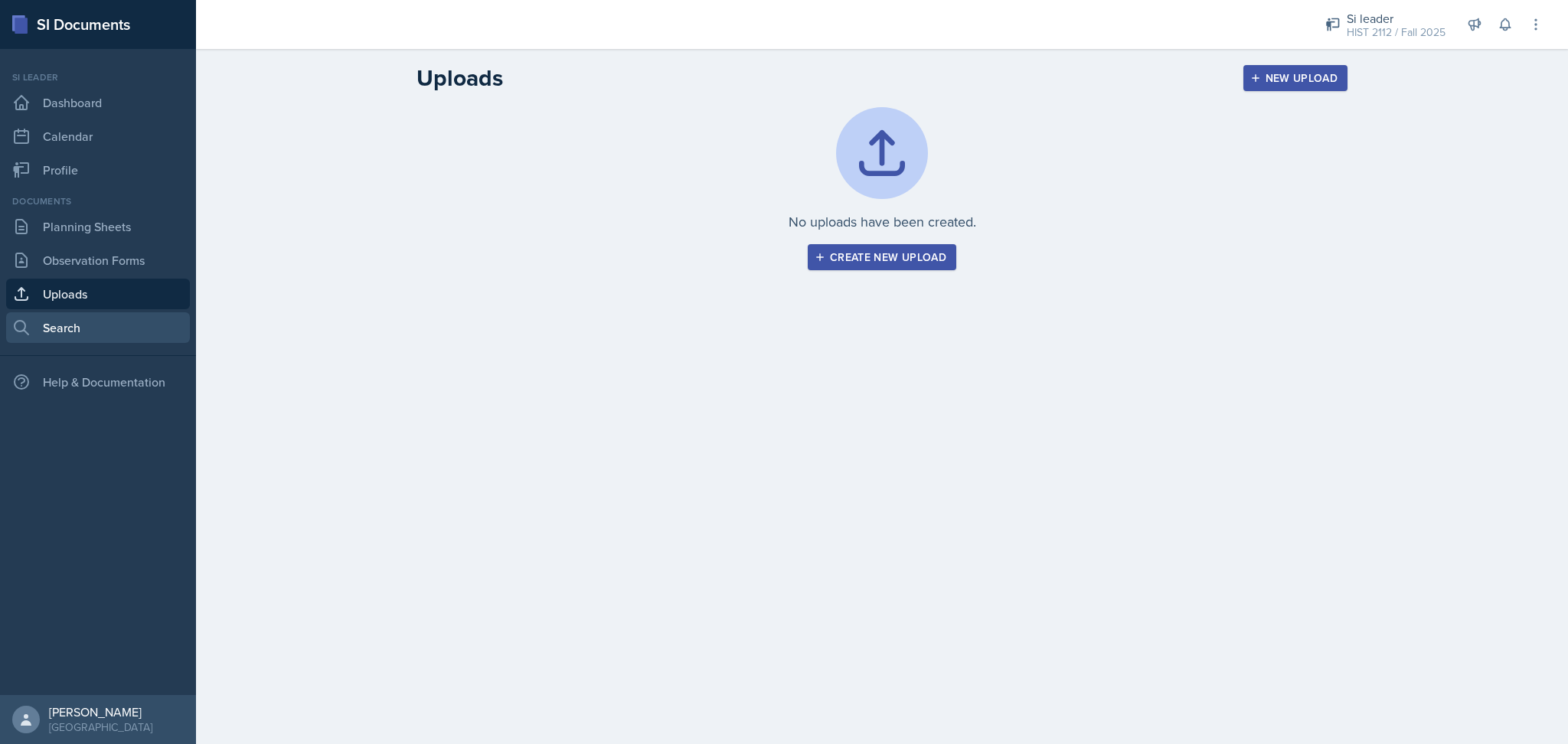
click at [99, 333] on link "Search" at bounding box center [98, 327] width 183 height 30
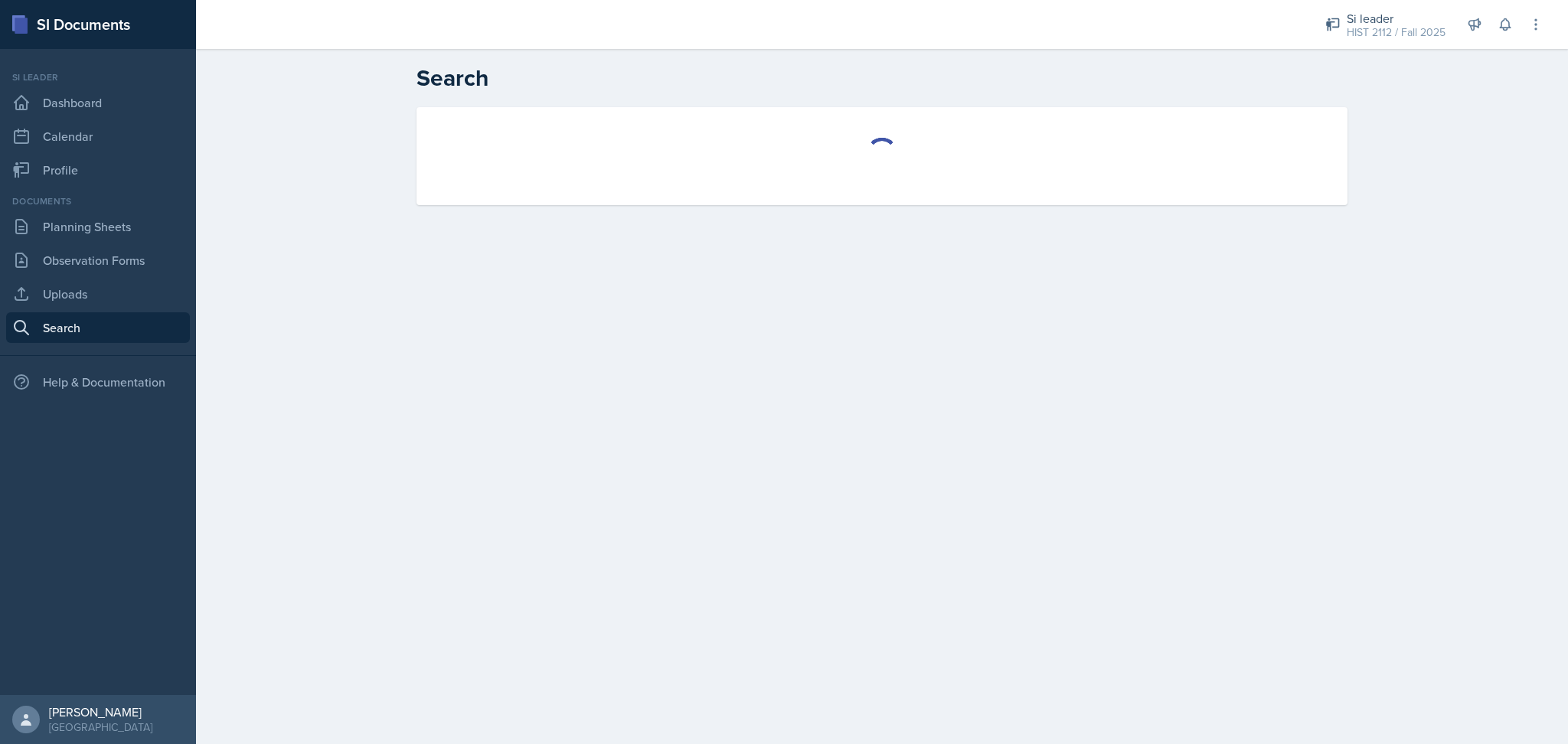
select select "all"
select select "1"
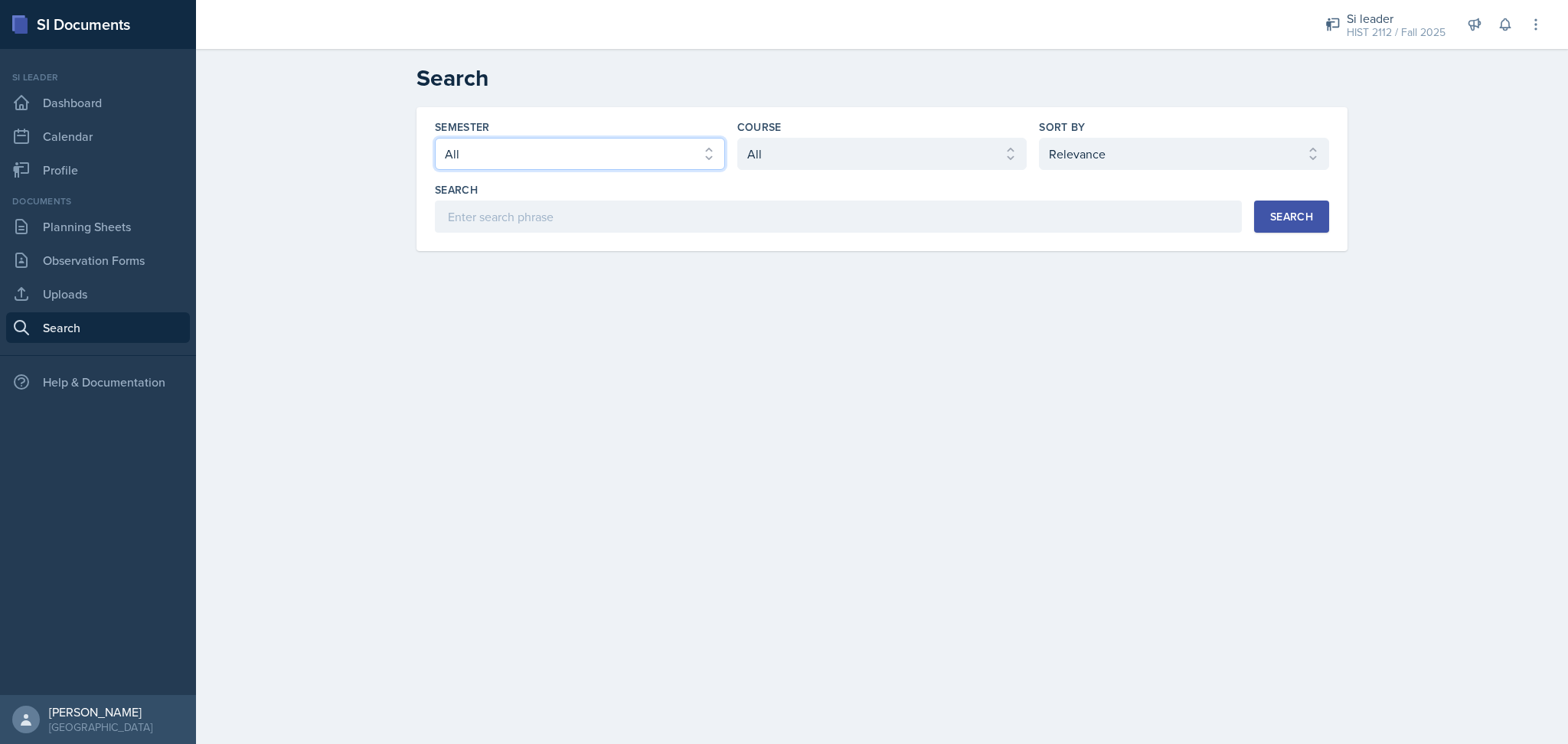
click at [608, 157] on select "Select semester All Fall 2025 Summer 2025 Spring 2025 Fall 2024 Summer 2024 Spr…" at bounding box center [580, 153] width 290 height 32
select select "2bed604d-1099-4043-b1bc-2365e8740244"
click at [435, 137] on select "Select semester All Fall 2025 Summer 2025 Spring 2025 Fall 2024 Summer 2024 Spr…" at bounding box center [580, 153] width 290 height 32
click at [1267, 220] on button "Search" at bounding box center [1292, 216] width 75 height 32
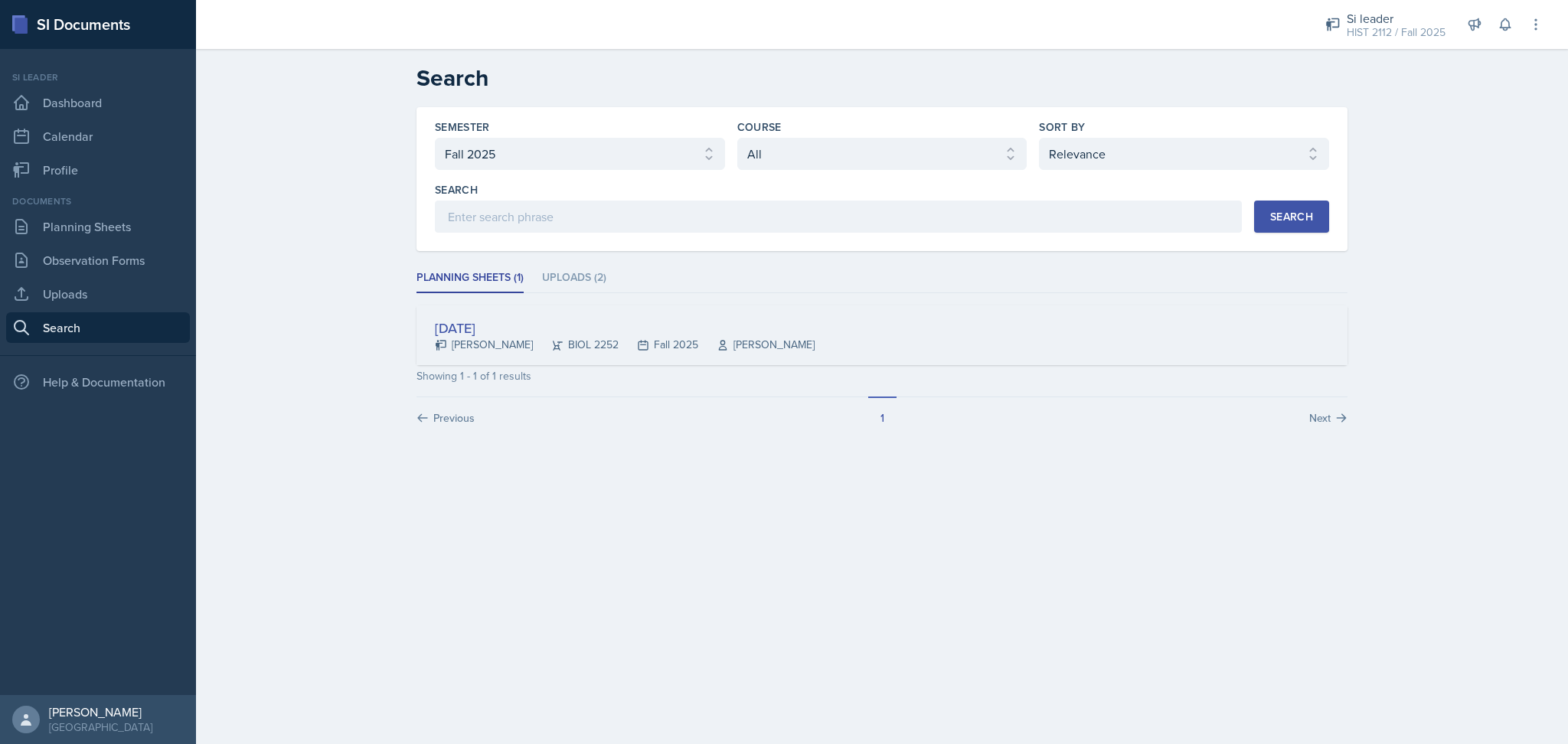
click at [821, 340] on div "Aug 15th, 2025 Maria Correa Ortiz BIOL 2252 Fall 2025 Saeed Hamdan" at bounding box center [882, 334] width 931 height 59
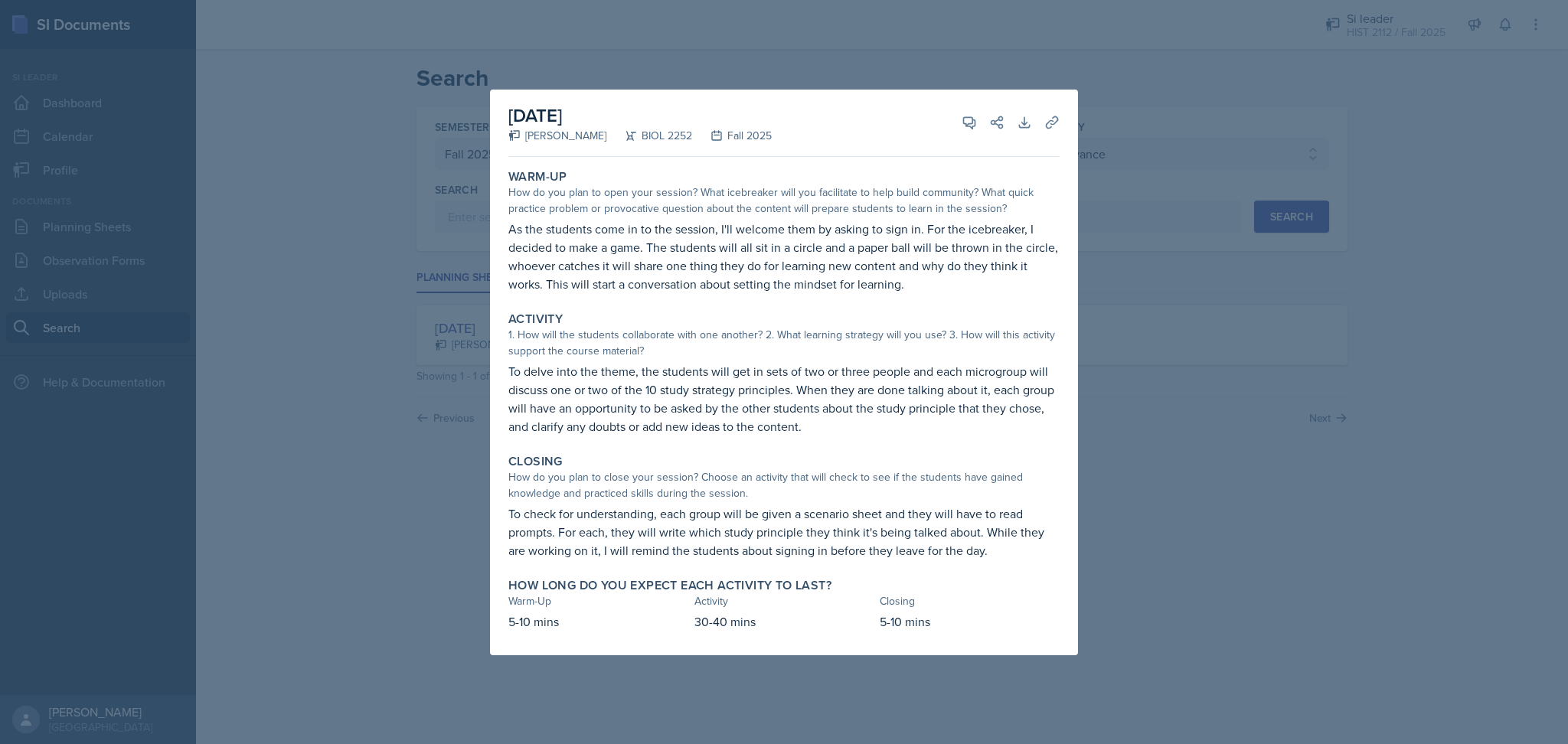
click at [1124, 443] on div at bounding box center [784, 372] width 1568 height 744
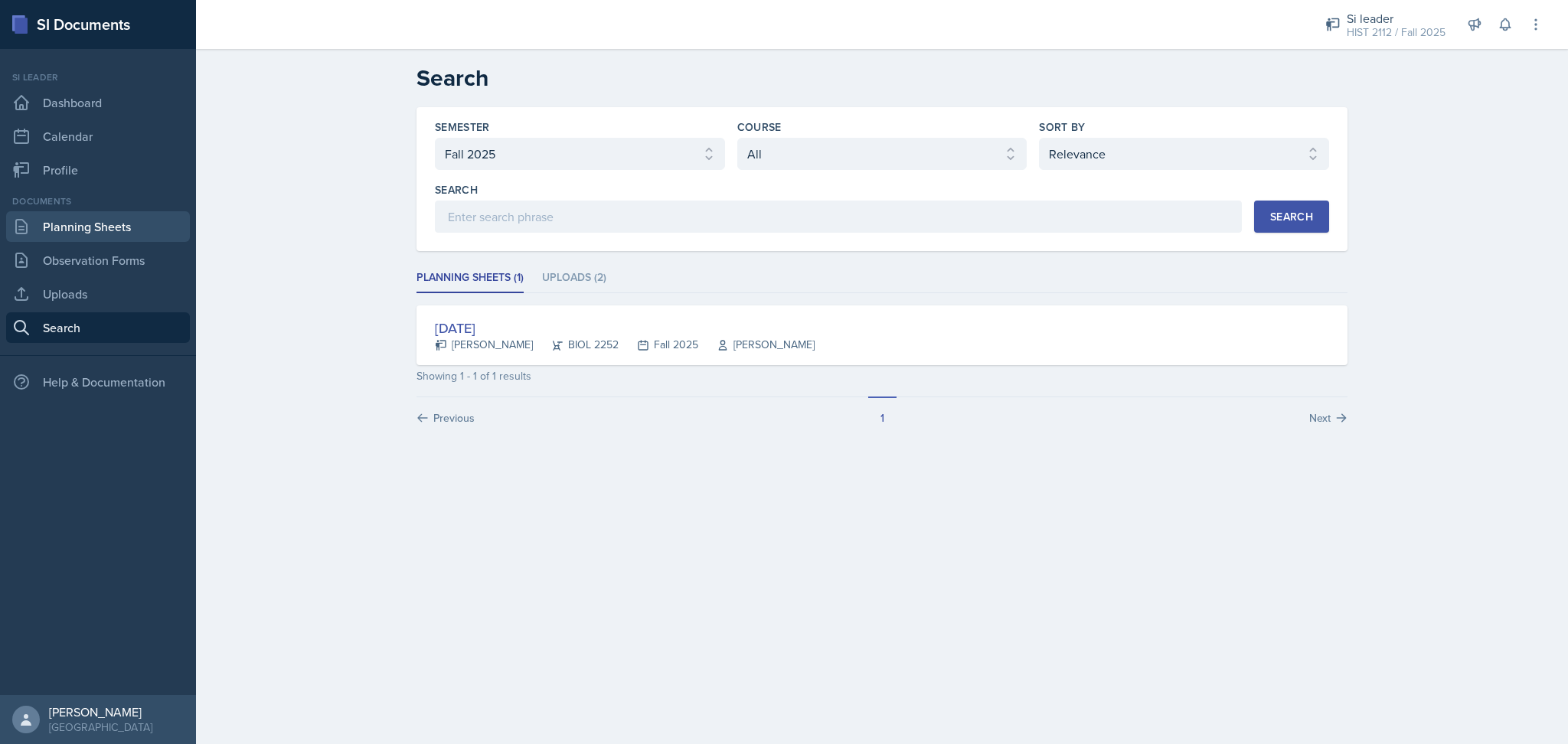
click at [94, 222] on link "Planning Sheets" at bounding box center [98, 226] width 183 height 30
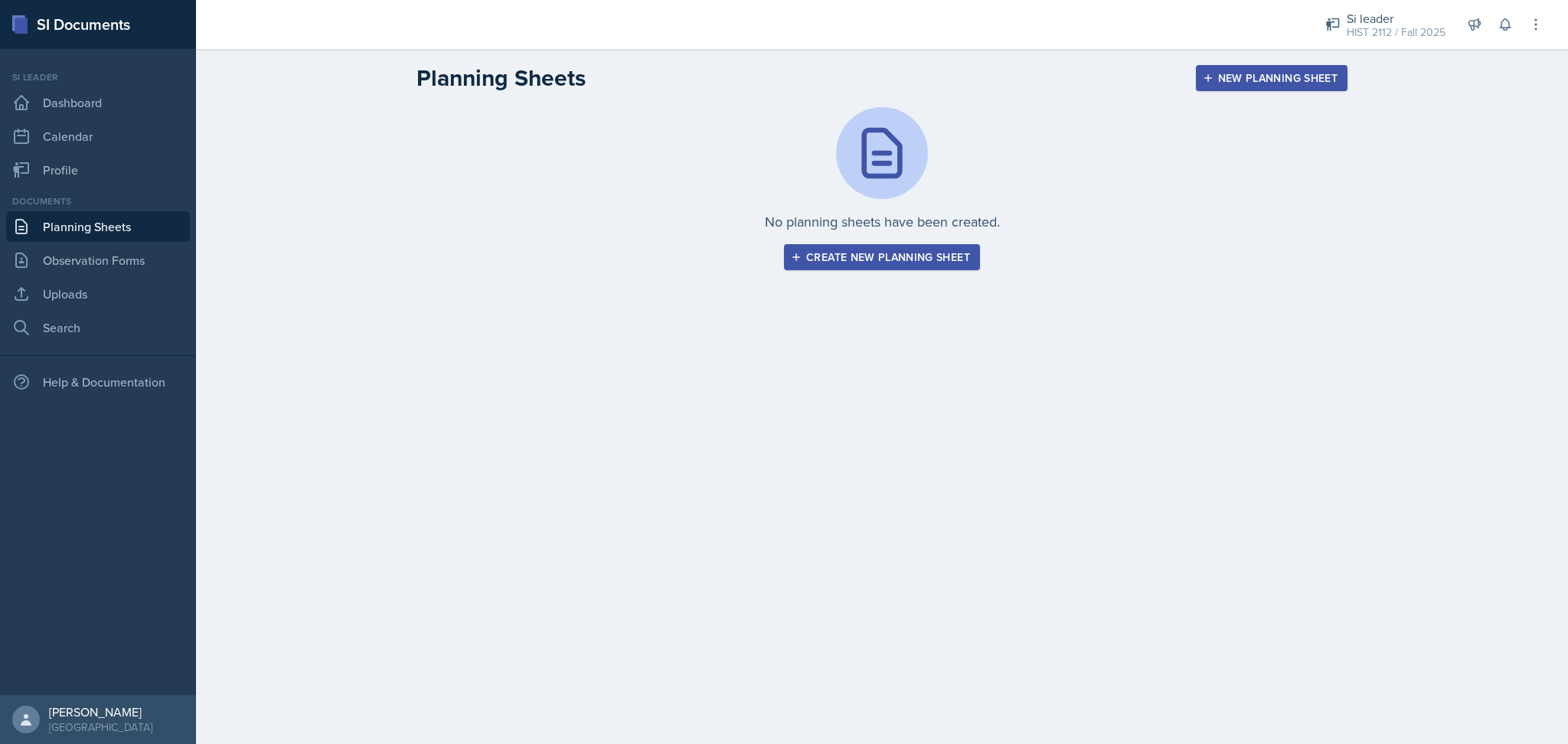
click at [874, 262] on div "Create new planning sheet" at bounding box center [882, 256] width 177 height 13
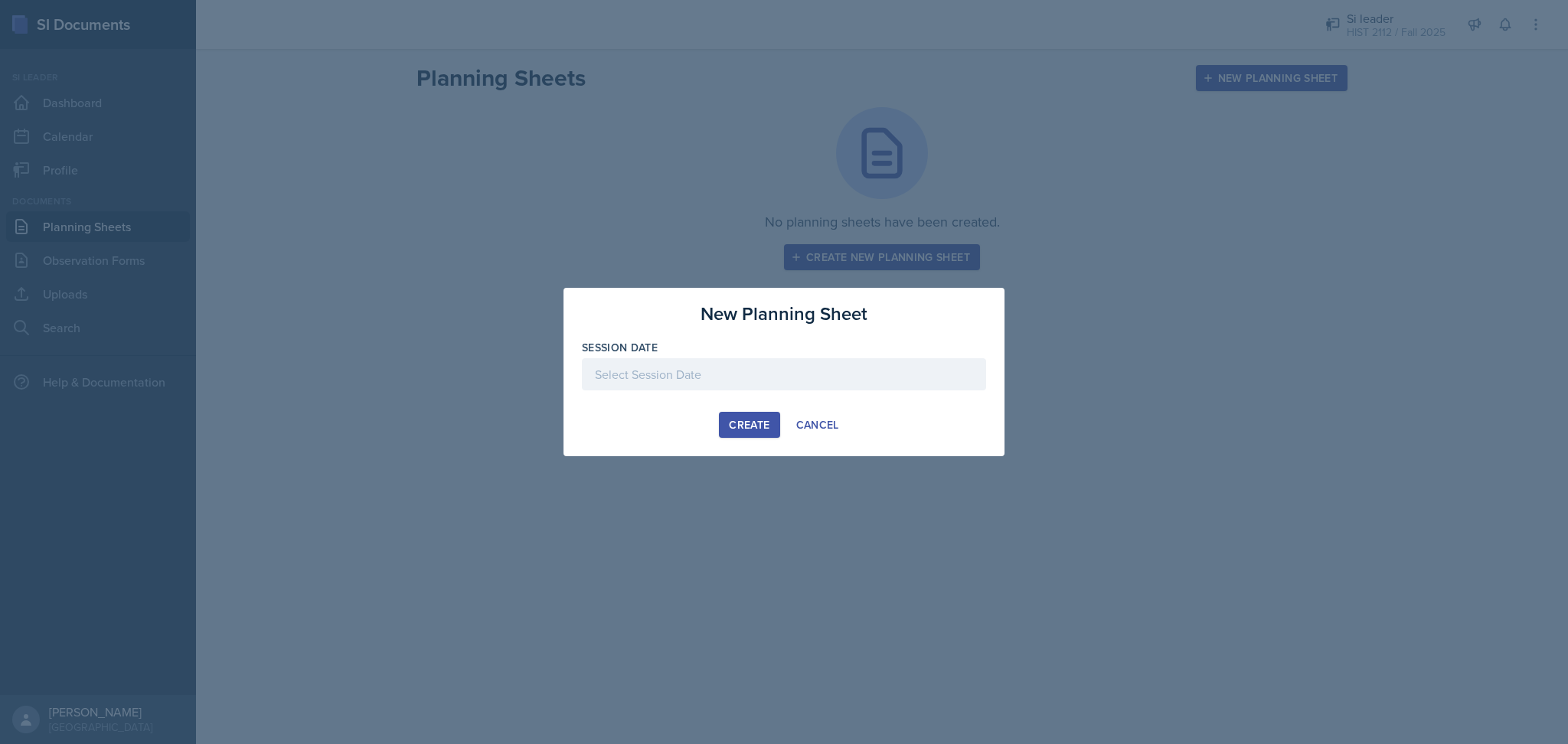
click at [694, 375] on div at bounding box center [784, 373] width 404 height 32
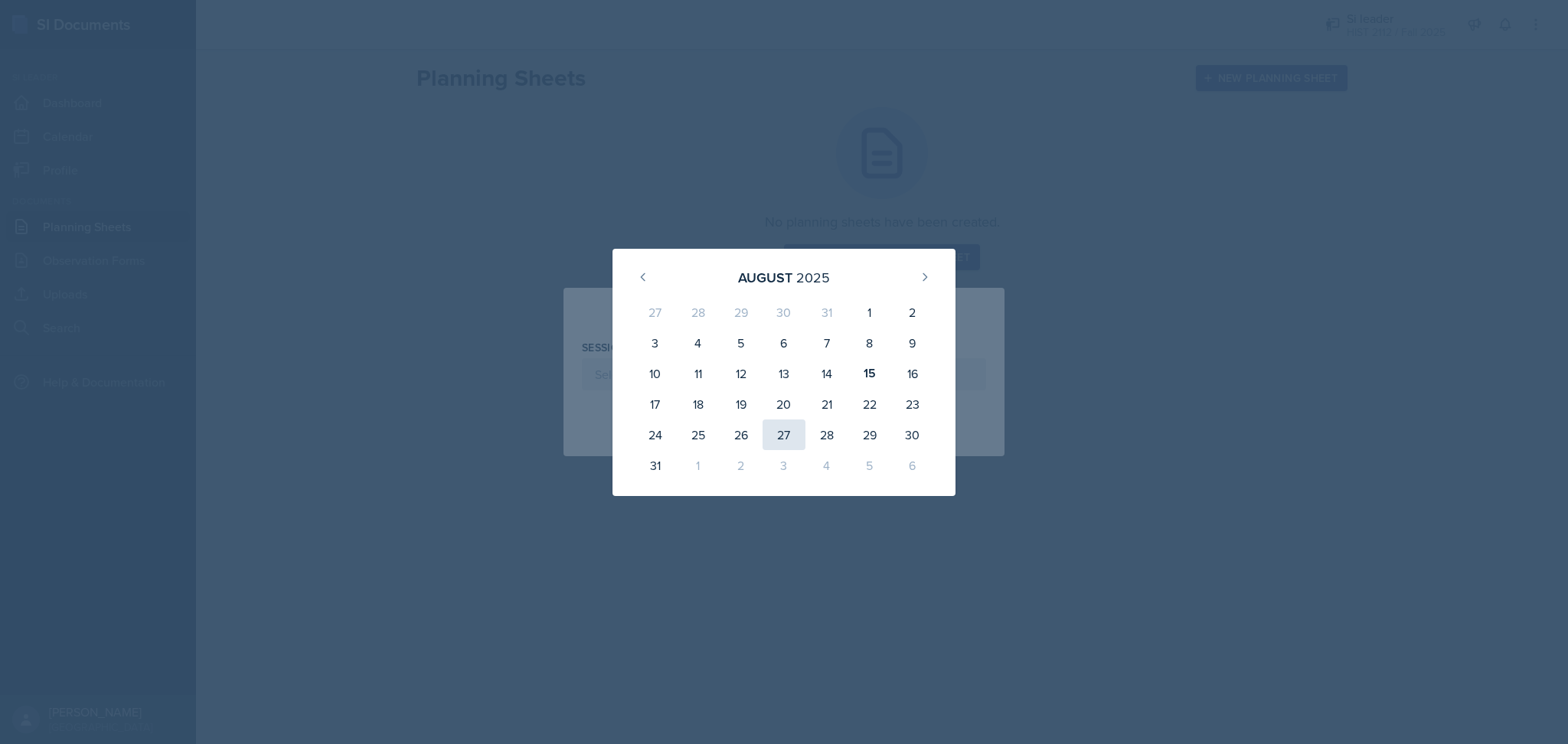
click at [774, 429] on div "27" at bounding box center [784, 434] width 43 height 30
type input "August 27th, 2025"
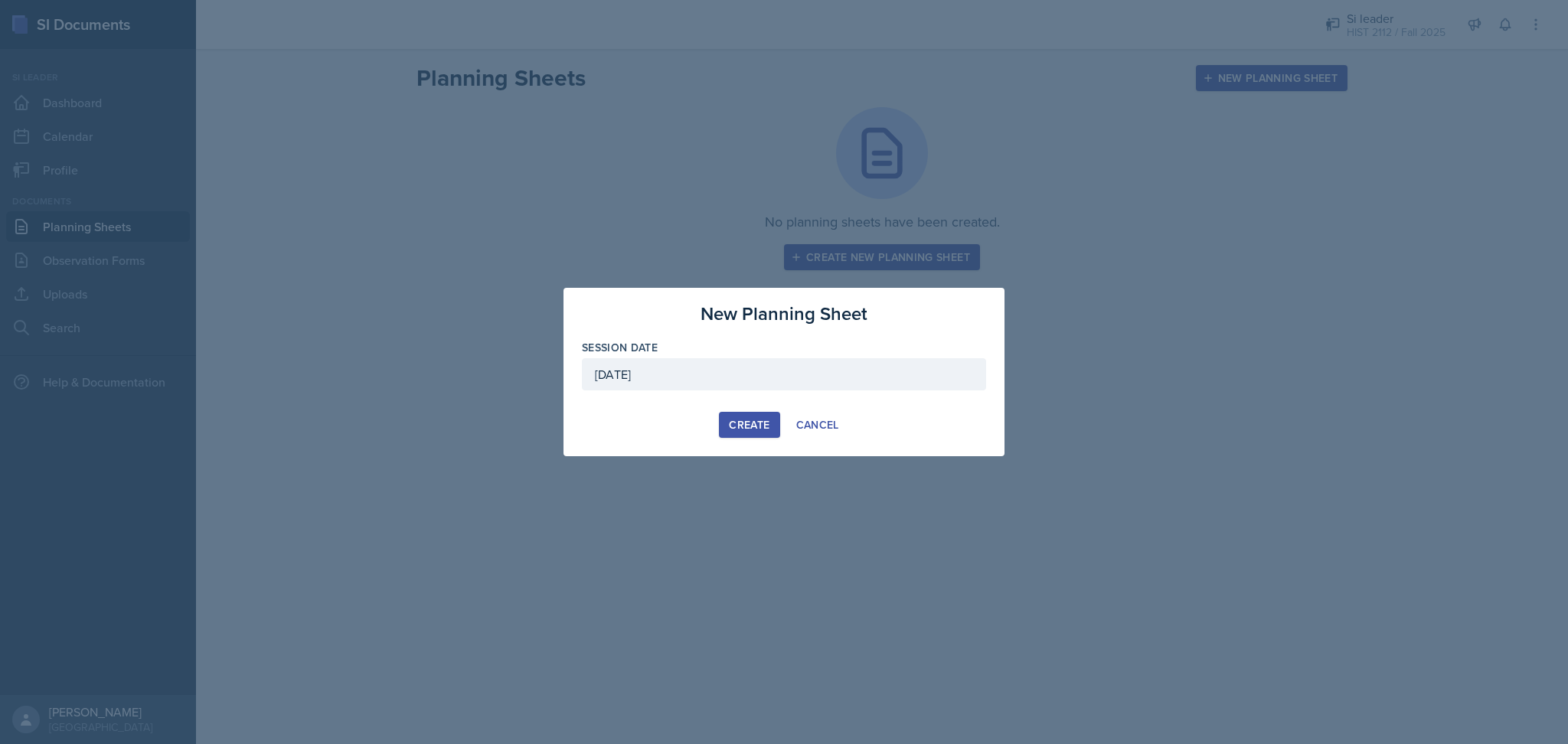
click at [747, 421] on div "Create" at bounding box center [749, 424] width 41 height 13
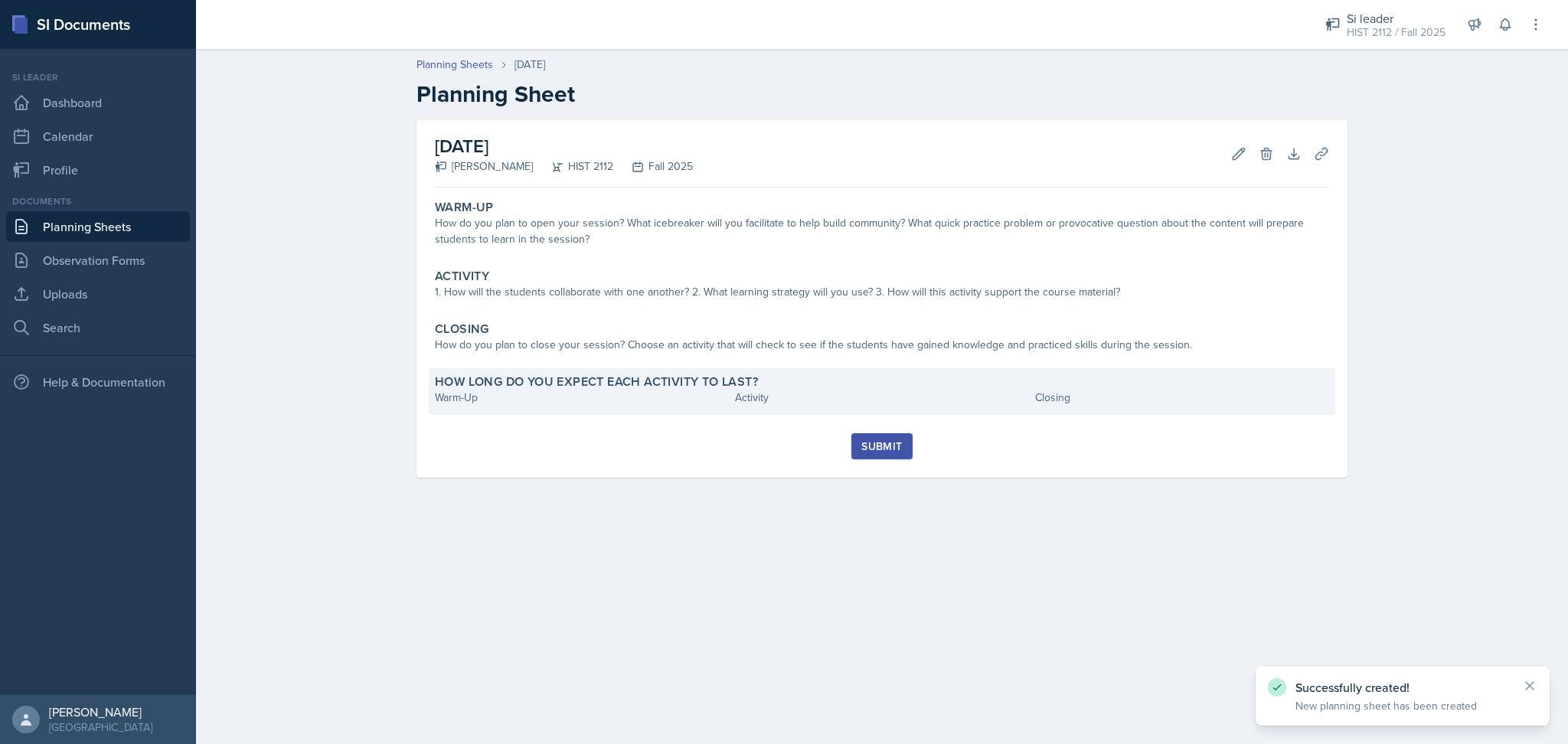
click at [914, 392] on div "Activity" at bounding box center [881, 397] width 294 height 16
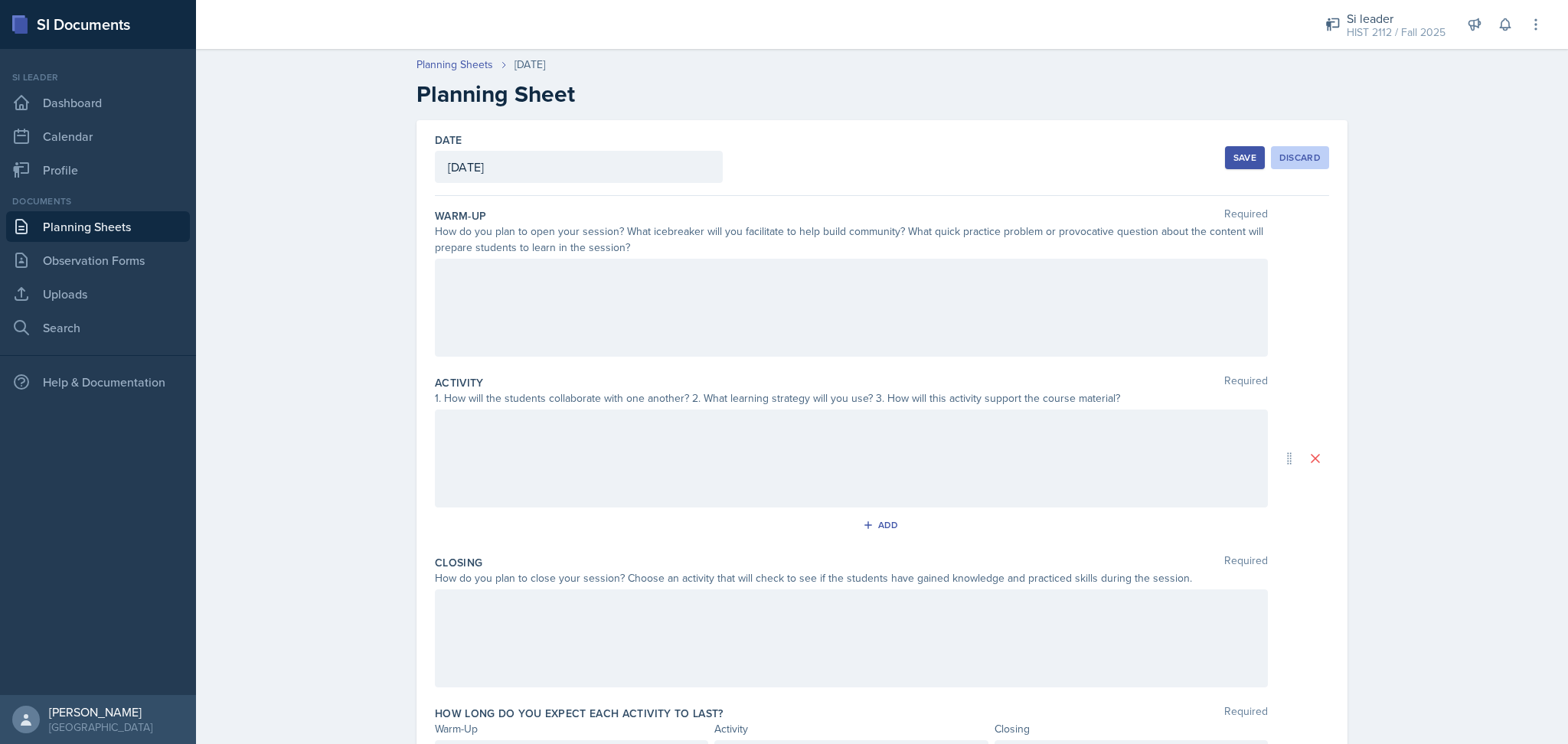
click at [1304, 151] on div "Discard" at bounding box center [1301, 157] width 41 height 13
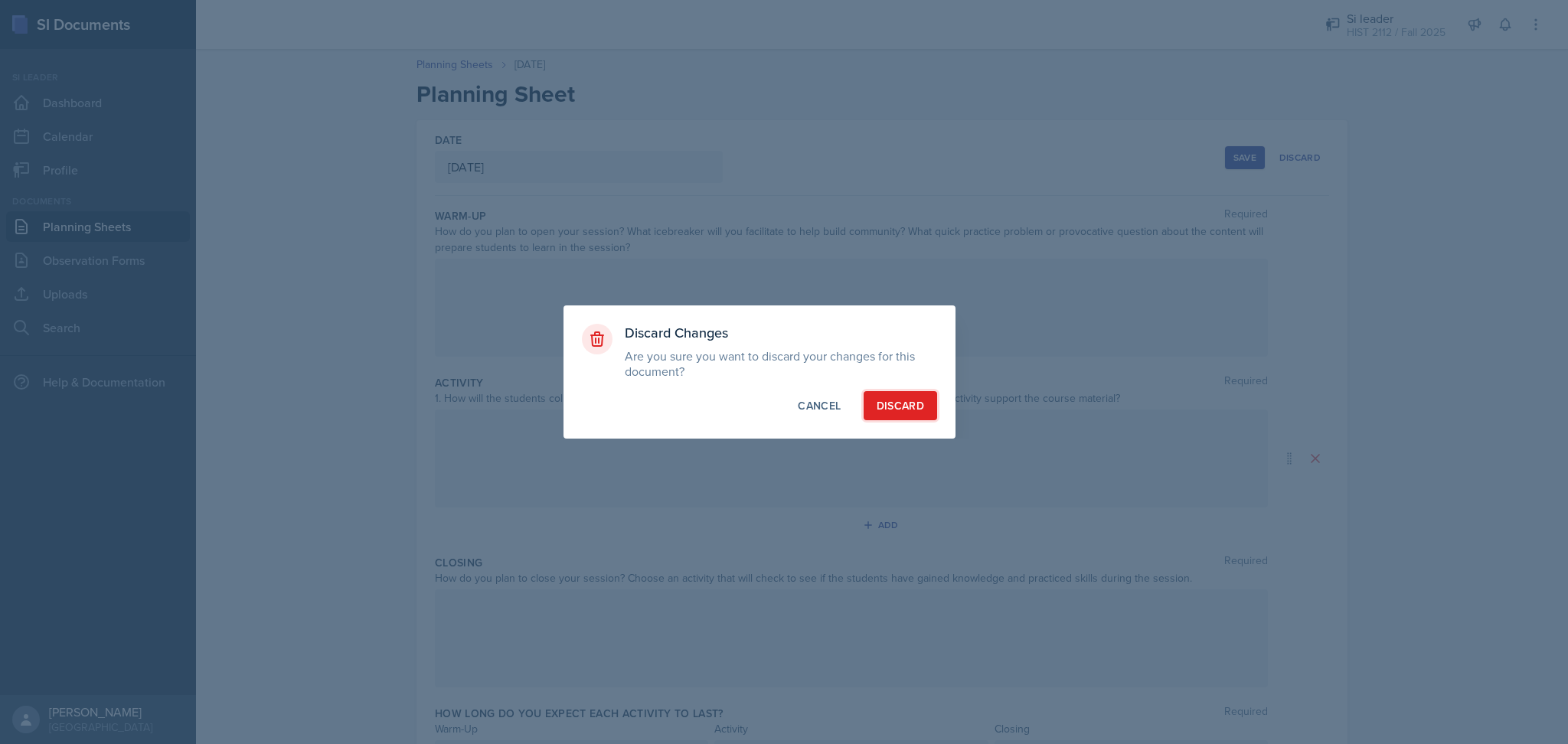
click at [897, 395] on button "Discard" at bounding box center [900, 406] width 73 height 29
click at [900, 411] on button "Discard" at bounding box center [900, 406] width 73 height 29
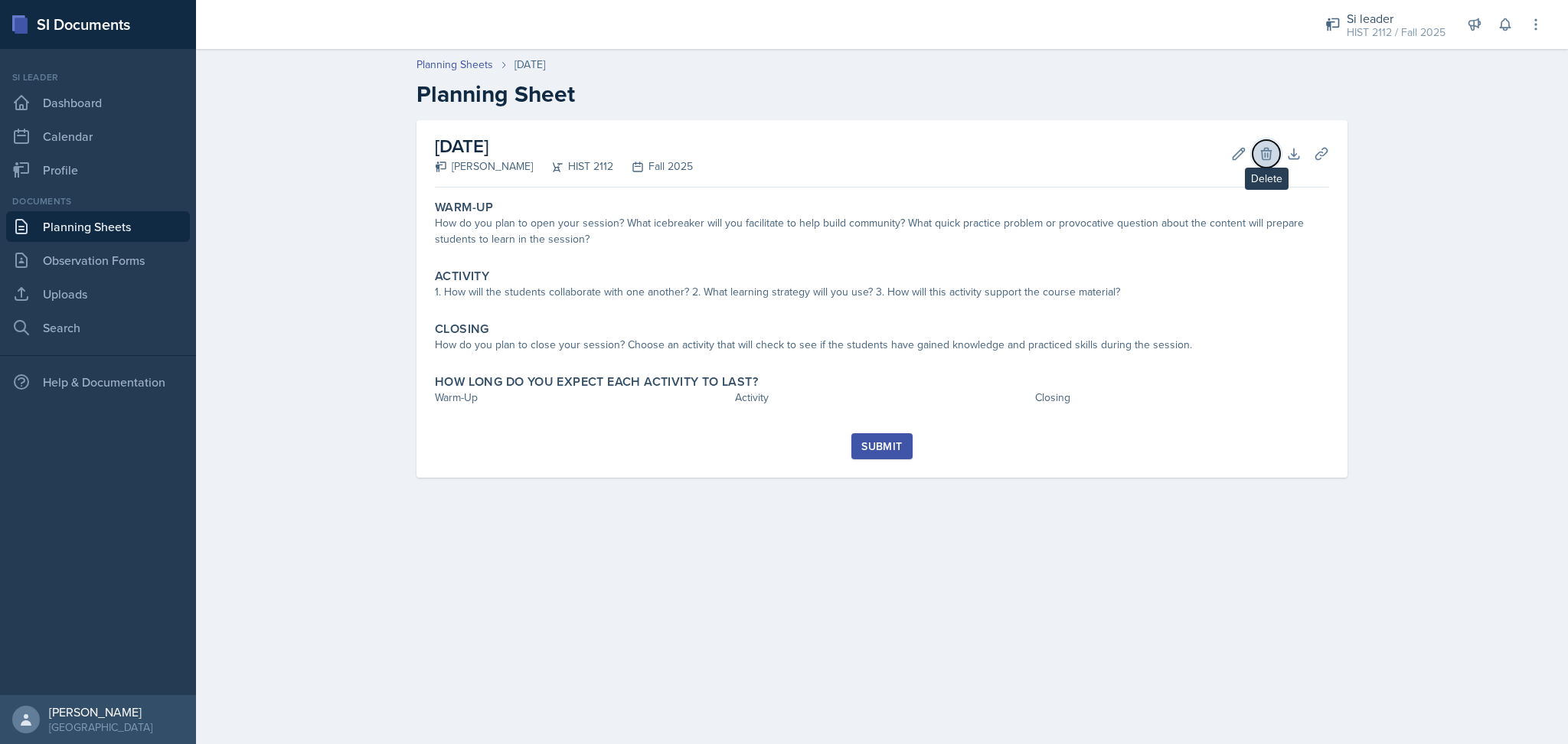
click at [1266, 158] on icon at bounding box center [1266, 154] width 16 height 16
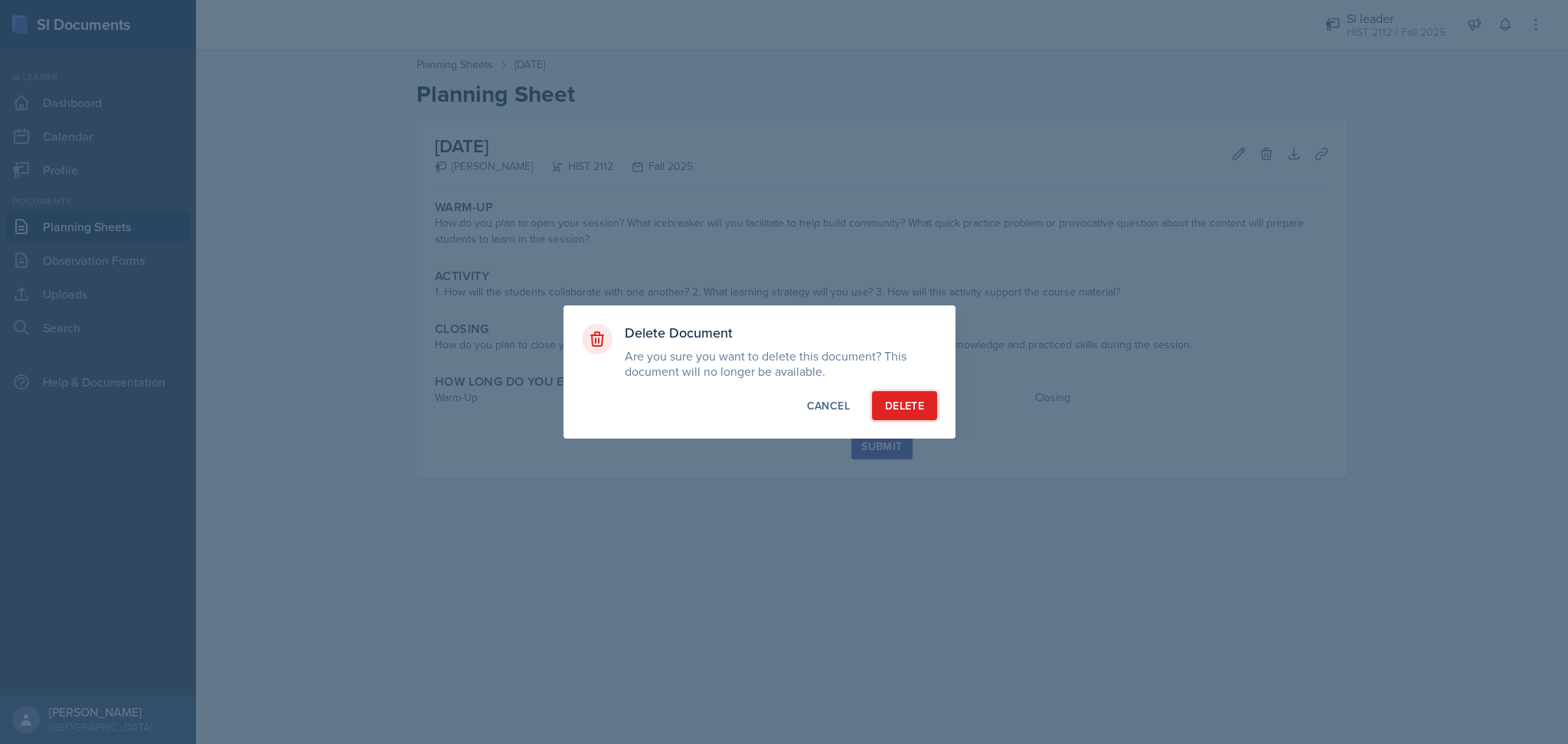
click at [912, 407] on div "Delete" at bounding box center [905, 406] width 39 height 16
